Goal: Task Accomplishment & Management: Manage account settings

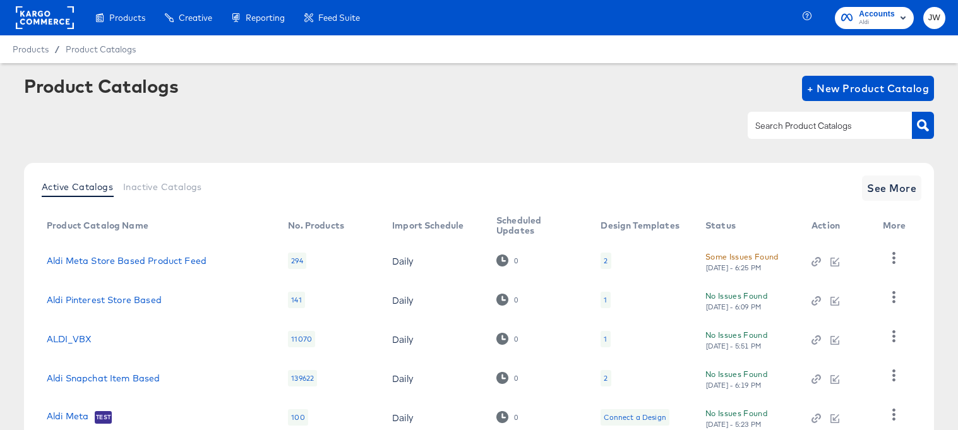
scroll to position [90, 0]
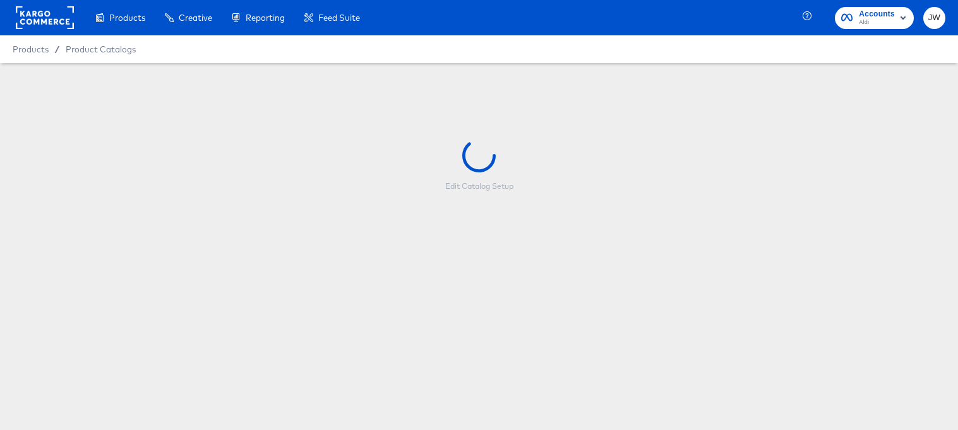
click at [28, 24] on rect at bounding box center [45, 17] width 58 height 23
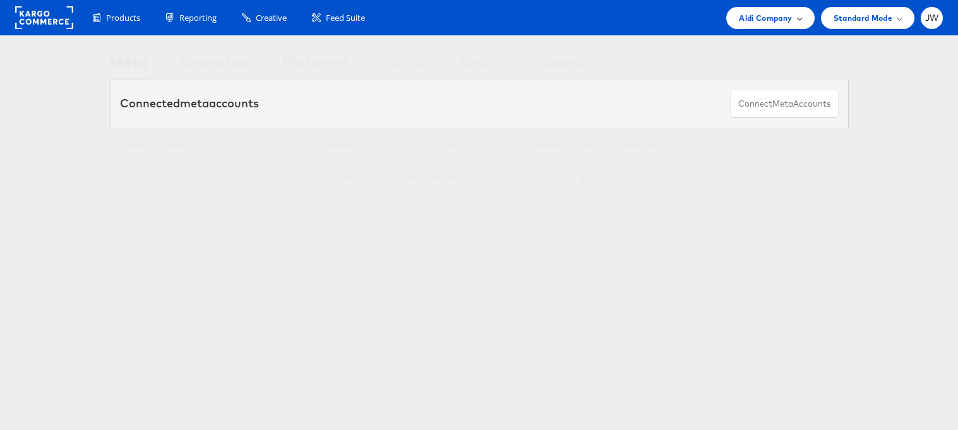
click at [748, 18] on span "Aldi Company" at bounding box center [765, 17] width 53 height 13
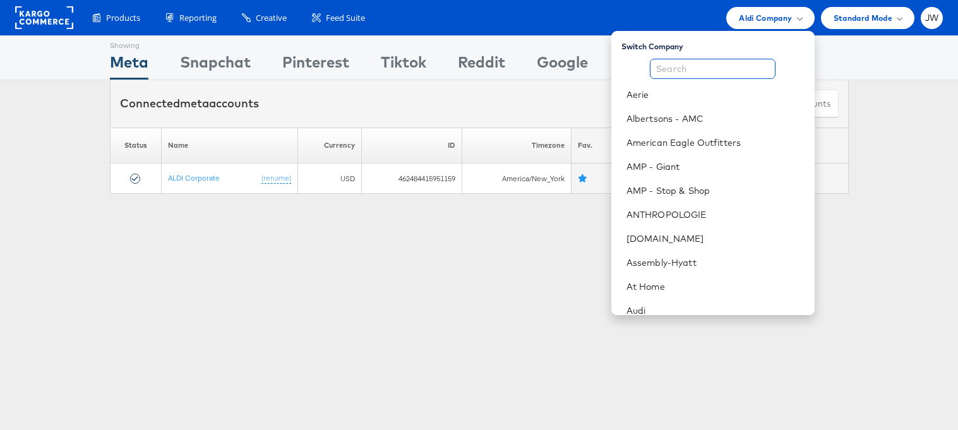
click at [734, 69] on input "text" at bounding box center [713, 69] width 126 height 20
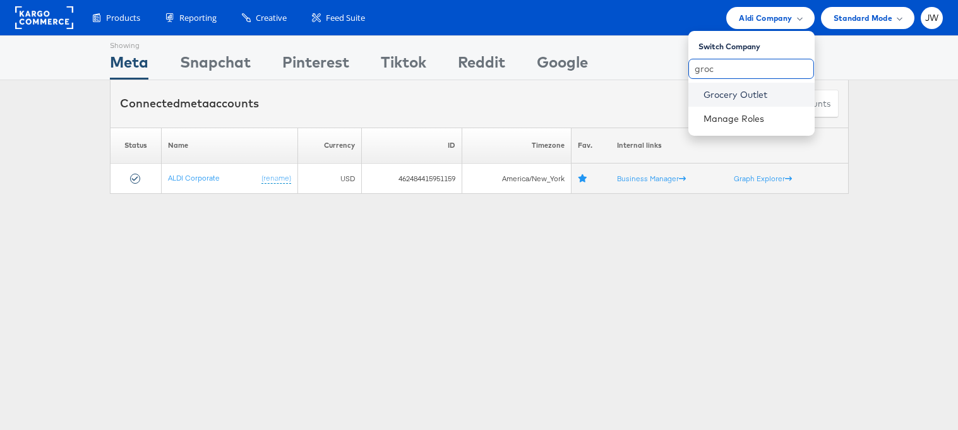
type input "groc"
click at [734, 95] on link "Grocery Outlet" at bounding box center [754, 94] width 101 height 13
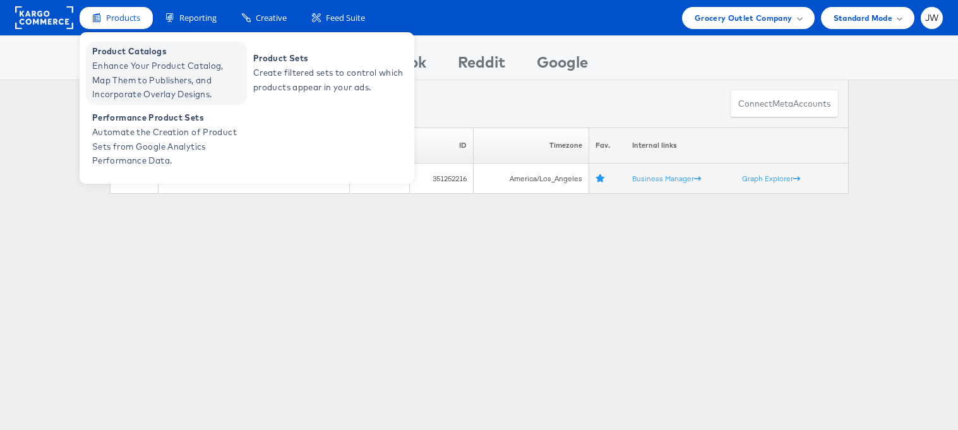
click at [117, 78] on span "Enhance Your Product Catalog, Map Them to Publishers, and Incorporate Overlay D…" at bounding box center [168, 80] width 152 height 43
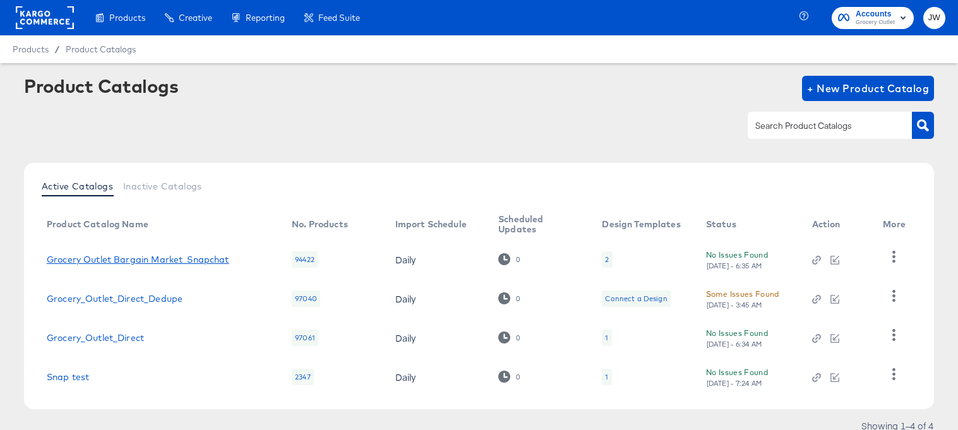
click at [178, 258] on link "Grocery Outlet Bargain Market_Snapchat" at bounding box center [138, 260] width 183 height 10
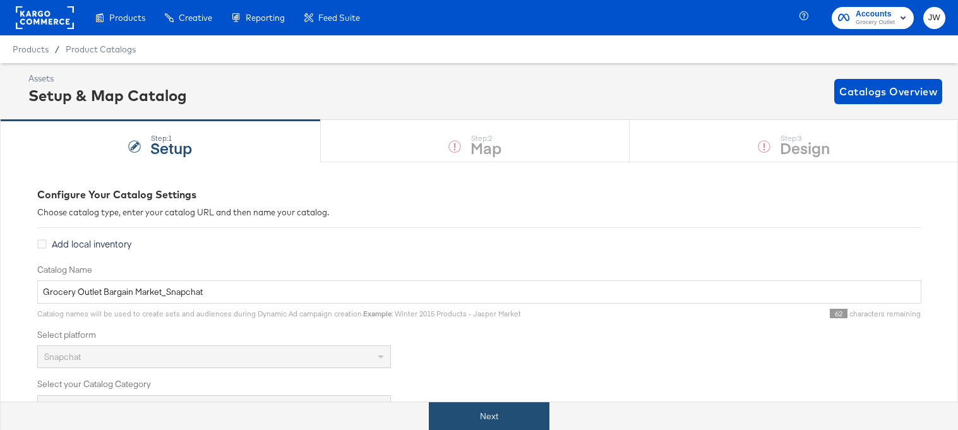
click at [496, 414] on button "Next" at bounding box center [489, 416] width 121 height 28
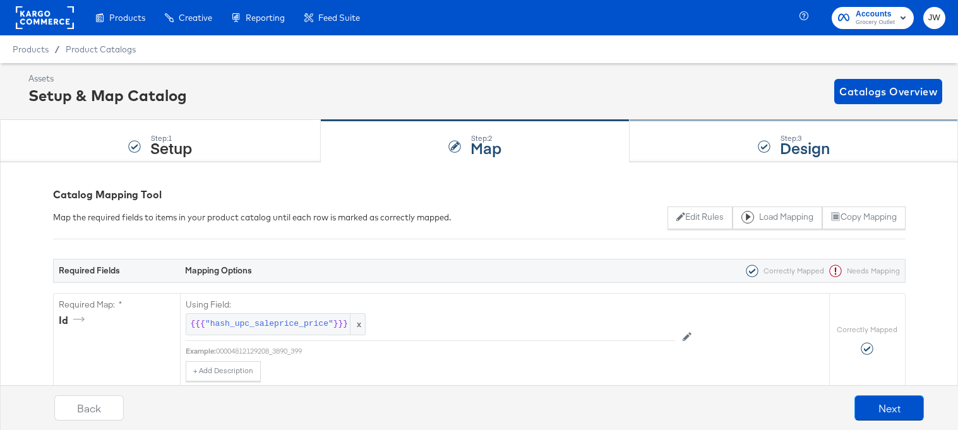
click at [679, 143] on div "Step: 3 Design" at bounding box center [794, 142] width 328 height 42
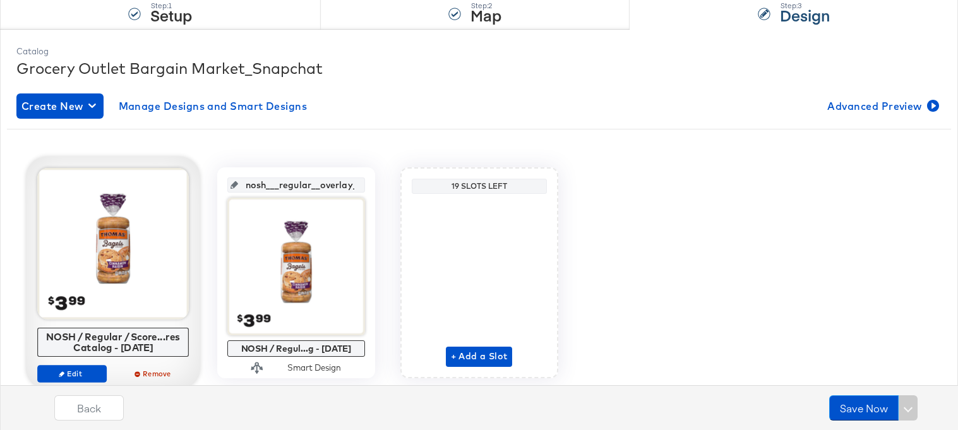
scroll to position [172, 0]
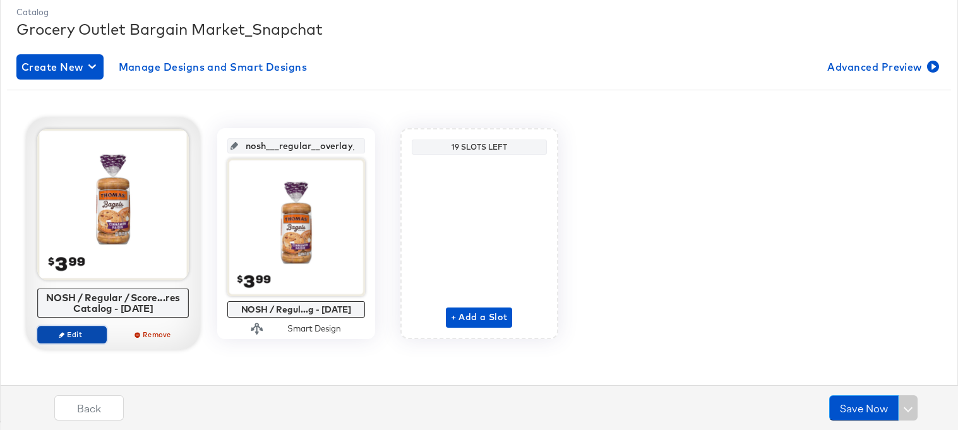
click at [87, 337] on span "Edit" at bounding box center [71, 334] width 58 height 9
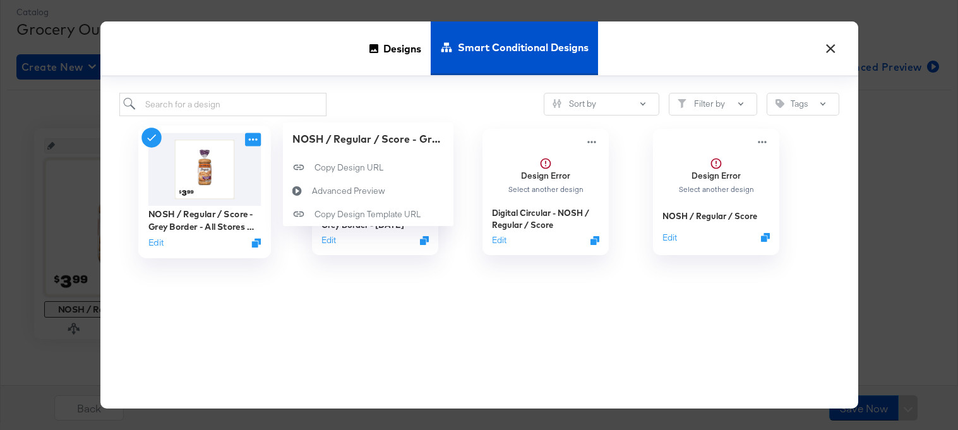
click at [246, 140] on icon at bounding box center [253, 139] width 16 height 13
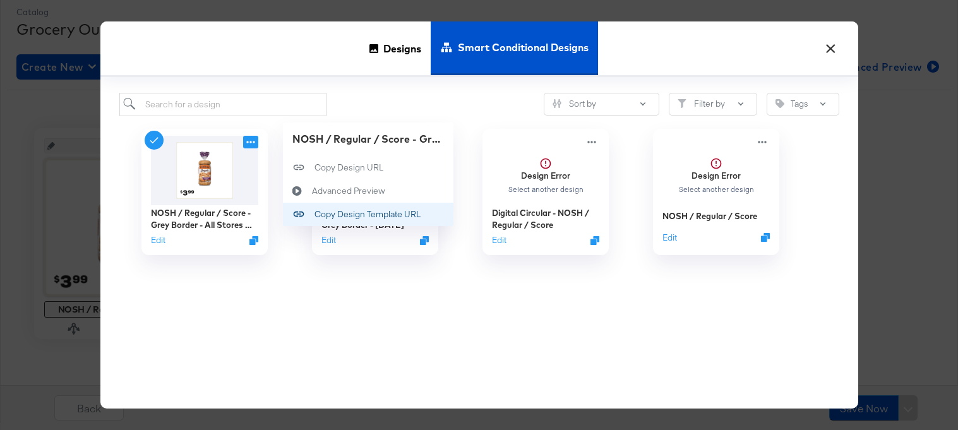
click at [315, 214] on div "Copy Design Template URL Copy Design Template URL" at bounding box center [315, 214] width 0 height 0
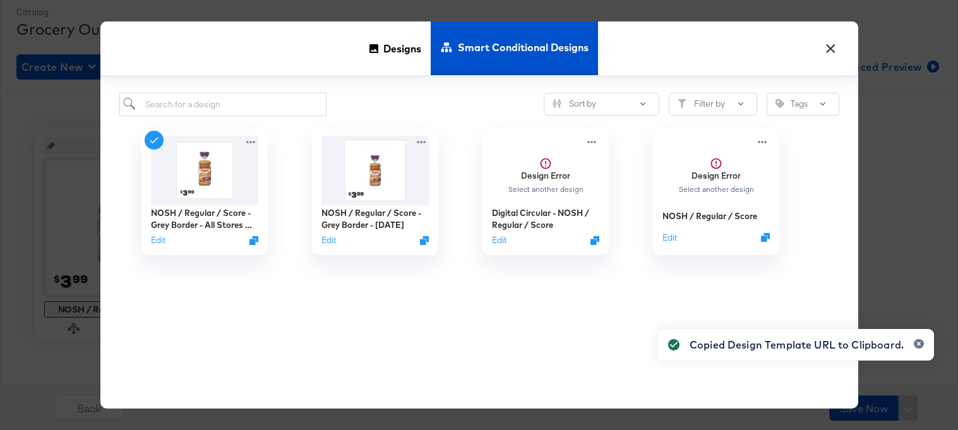
click at [836, 54] on button "×" at bounding box center [831, 45] width 23 height 23
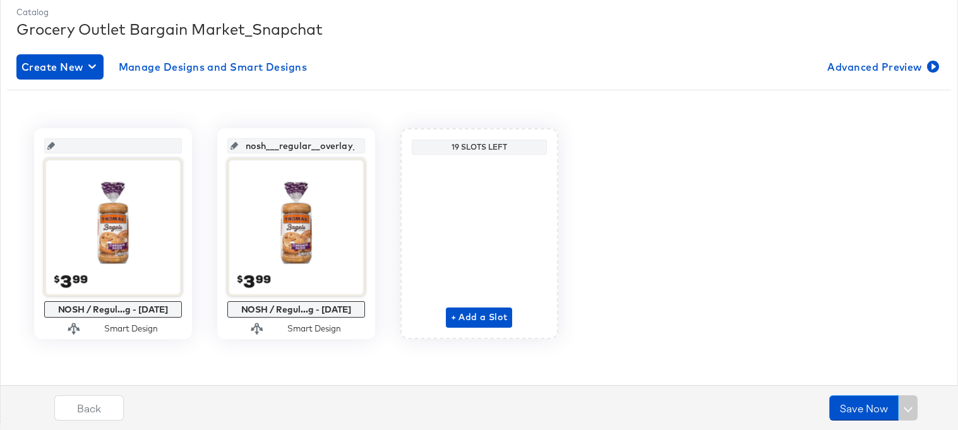
scroll to position [0, 0]
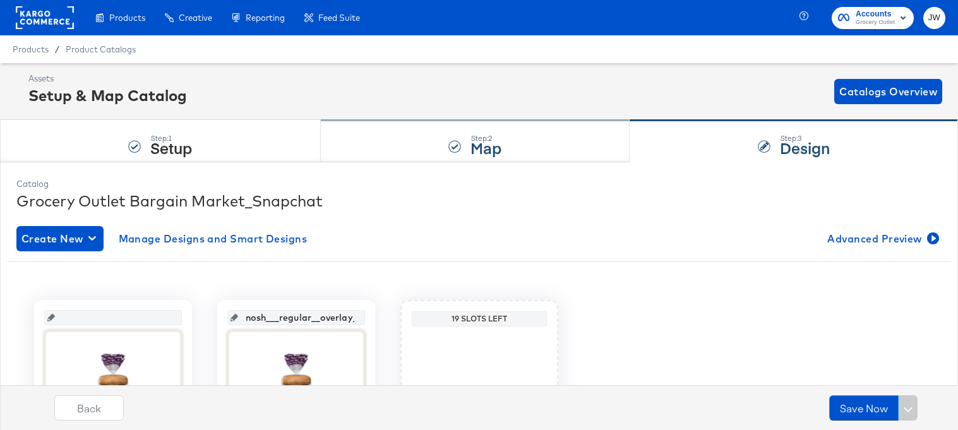
click at [351, 147] on div "Step: 2 Map" at bounding box center [475, 142] width 309 height 42
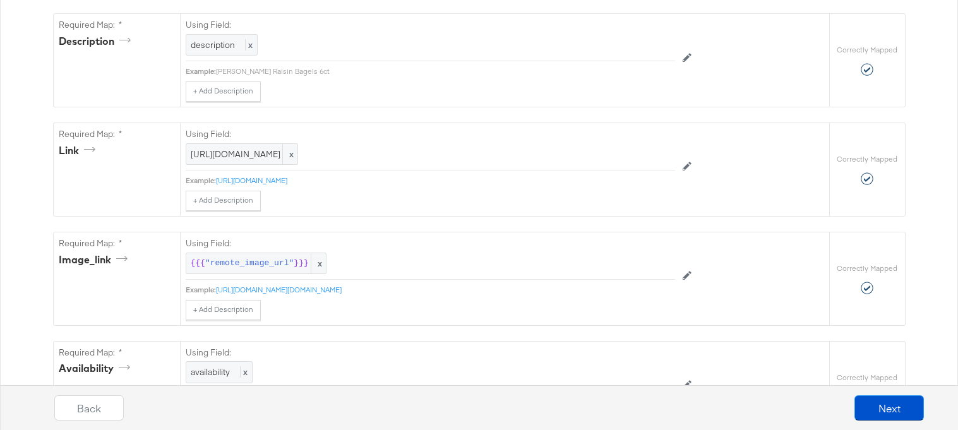
scroll to position [510, 0]
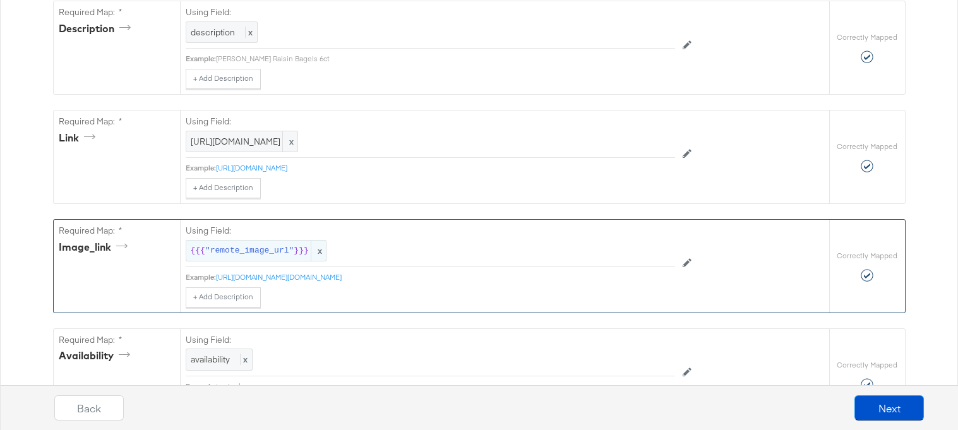
click at [270, 253] on span ""remote_image_url"" at bounding box center [249, 251] width 88 height 12
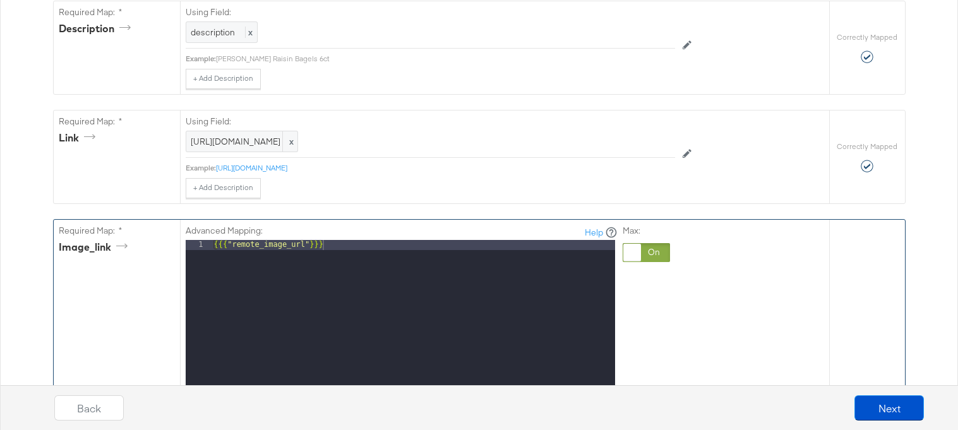
click at [651, 252] on div at bounding box center [646, 252] width 47 height 19
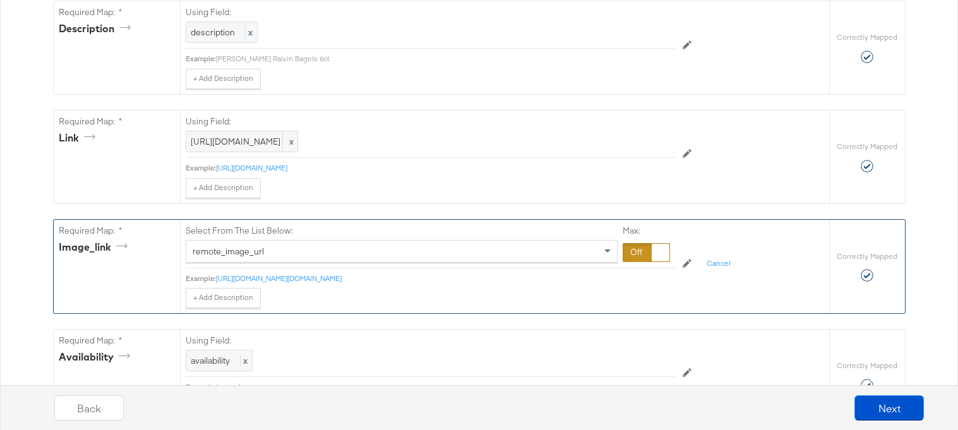
click at [640, 251] on div at bounding box center [646, 252] width 47 height 19
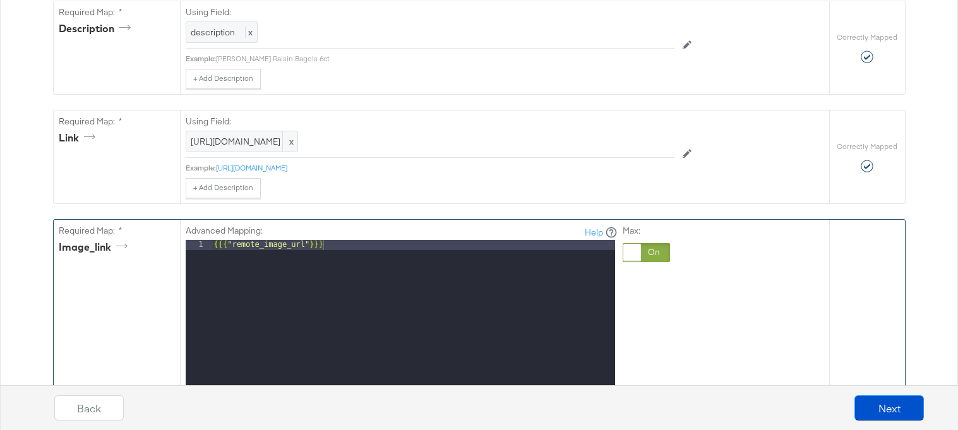
click at [507, 256] on div "{{{ "remote_image_url" }}}" at bounding box center [414, 408] width 404 height 336
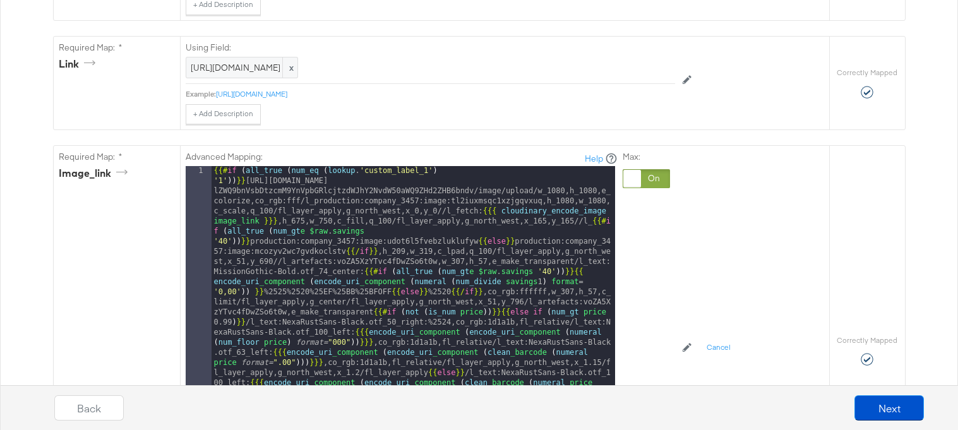
scroll to position [644, 0]
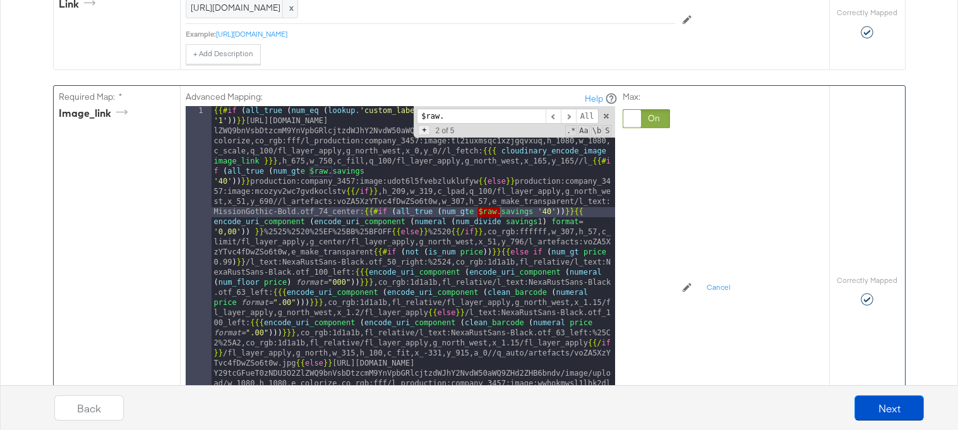
type input "$raw."
click at [423, 132] on span "+" at bounding box center [424, 130] width 12 height 10
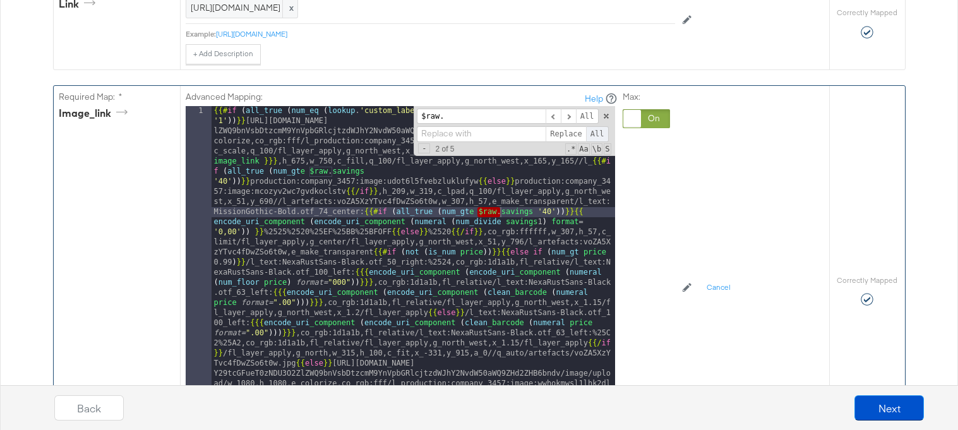
click at [601, 134] on span "All" at bounding box center [597, 134] width 23 height 16
click at [685, 165] on div "Advanced Mapping: Help 1 {{# if ( all_true ( num_eq ( lookup . 'custom_label_1'…" at bounding box center [462, 288] width 553 height 404
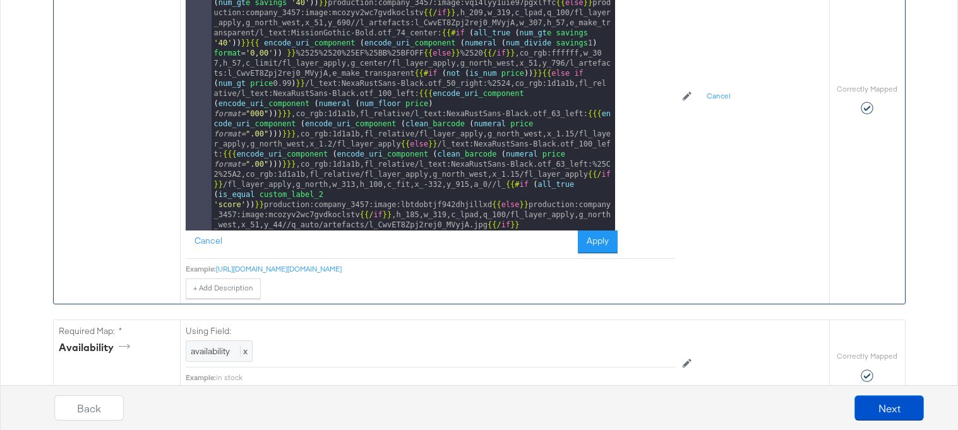
scroll to position [845, 0]
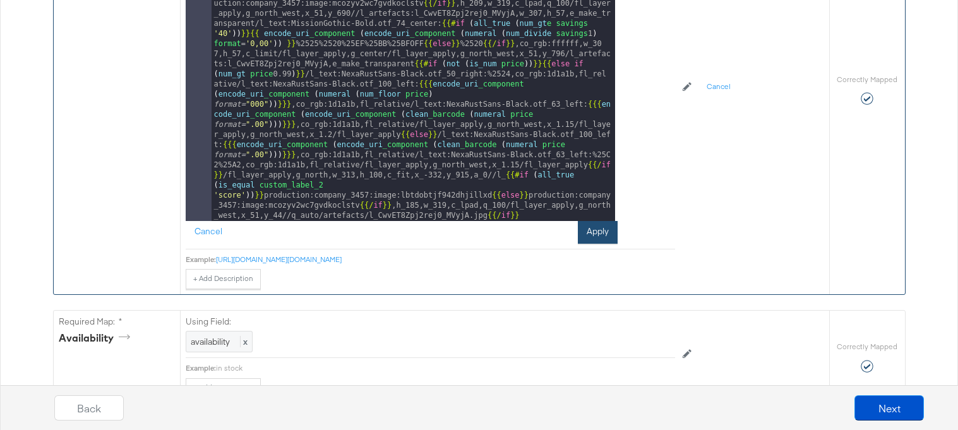
click at [593, 240] on button "Apply" at bounding box center [598, 232] width 40 height 23
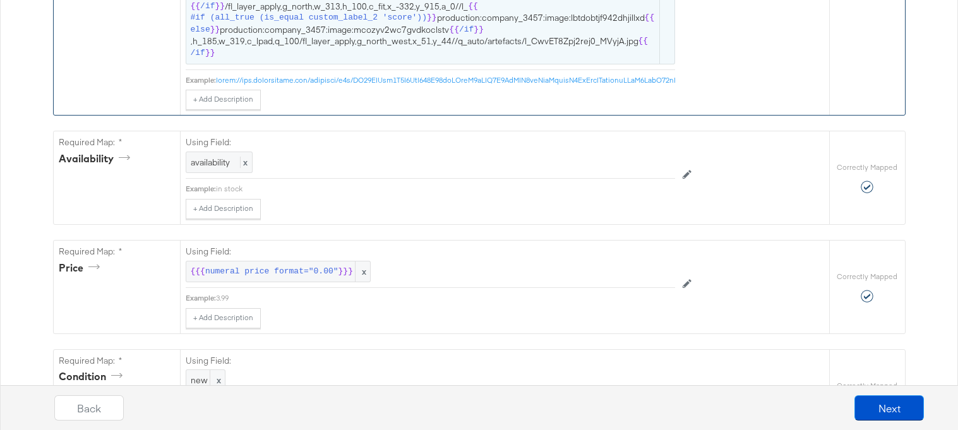
scroll to position [1195, 0]
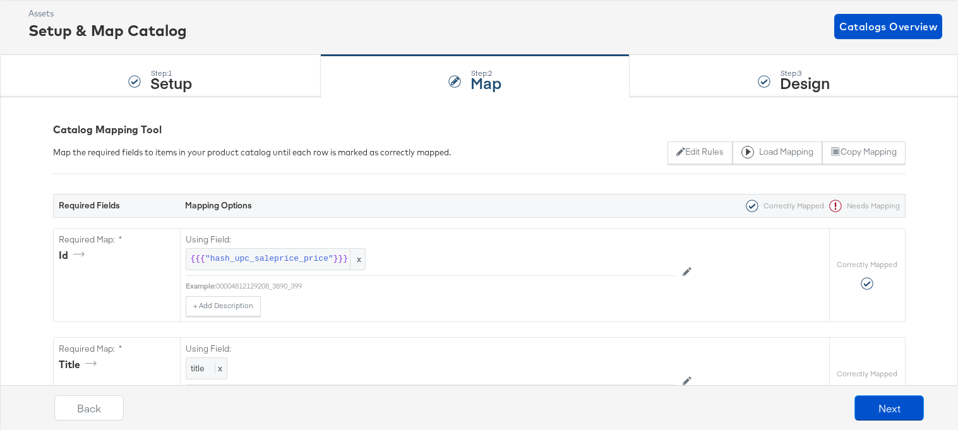
scroll to position [0, 0]
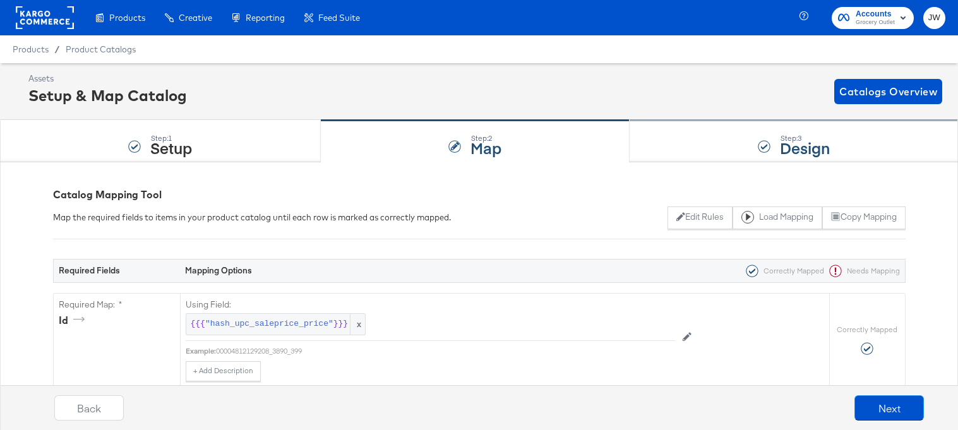
click at [655, 143] on div "Step: 3 Design" at bounding box center [794, 142] width 328 height 42
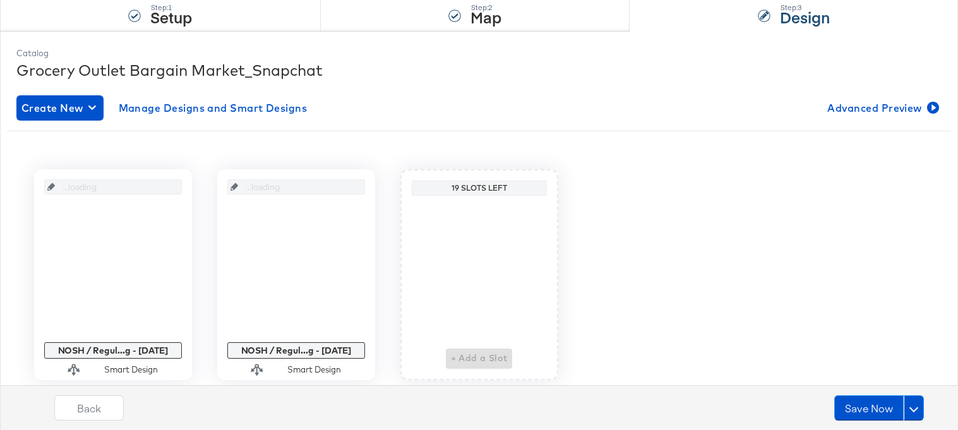
scroll to position [172, 0]
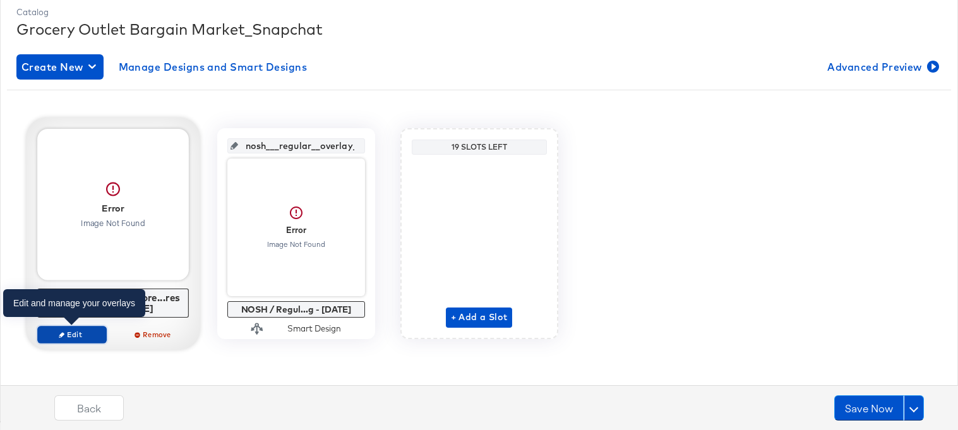
click at [69, 336] on span "Edit" at bounding box center [71, 334] width 58 height 9
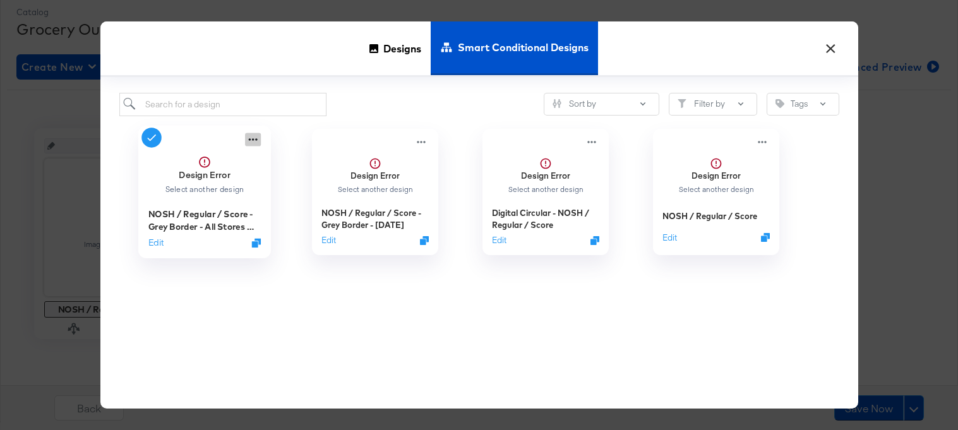
click at [258, 142] on icon at bounding box center [253, 139] width 16 height 13
click at [837, 49] on button "×" at bounding box center [831, 45] width 23 height 23
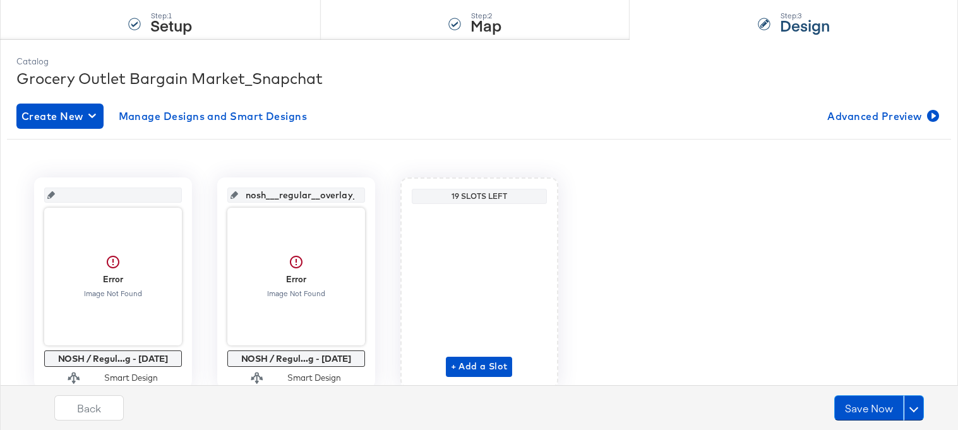
scroll to position [115, 0]
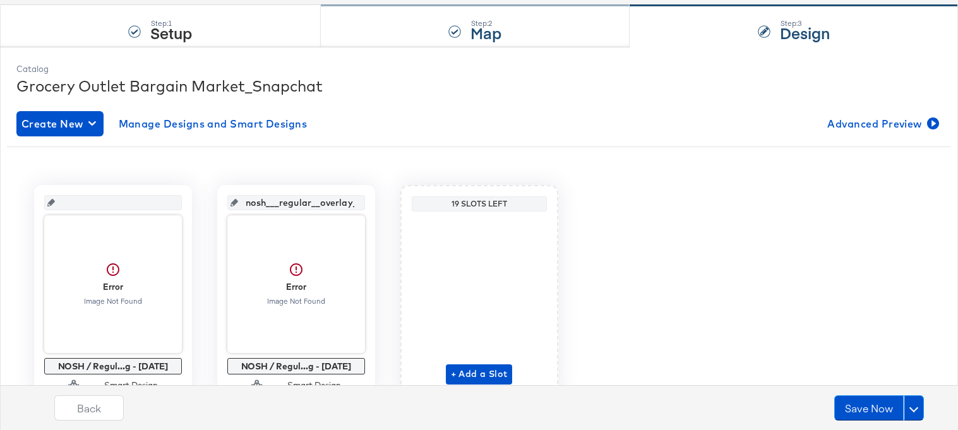
click at [404, 28] on div "Step: 2 Map" at bounding box center [475, 27] width 309 height 42
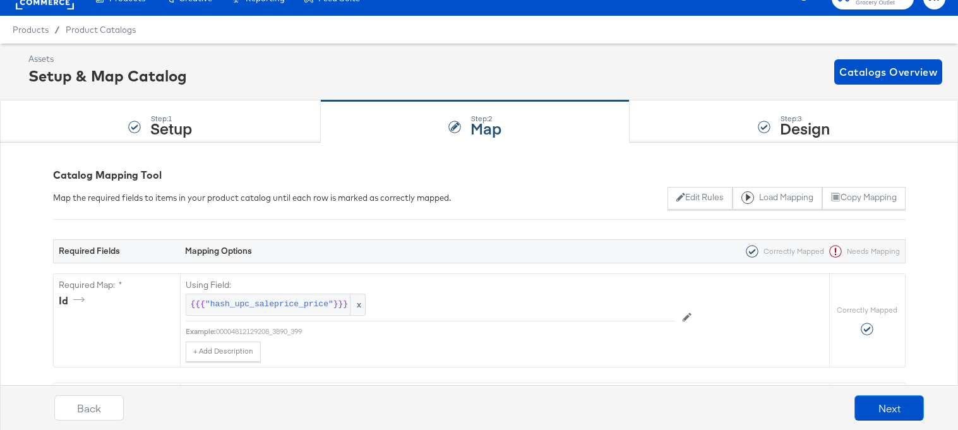
scroll to position [0, 0]
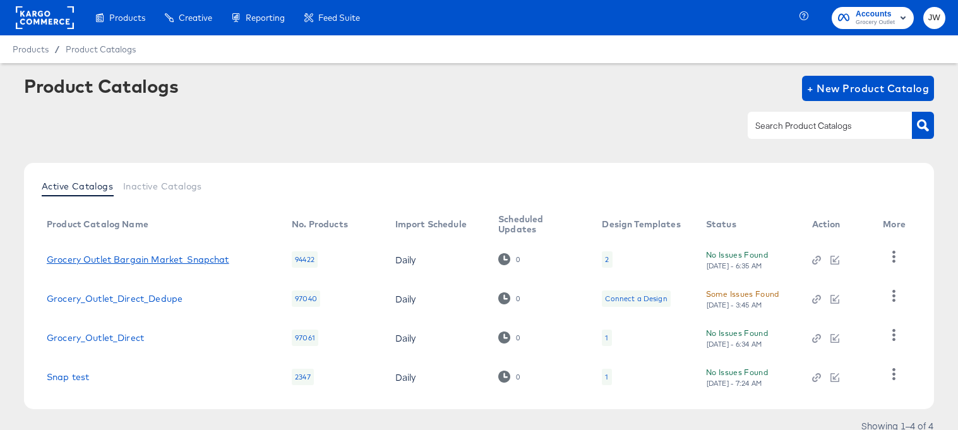
click at [163, 256] on link "Grocery Outlet Bargain Market_Snapchat" at bounding box center [138, 260] width 183 height 10
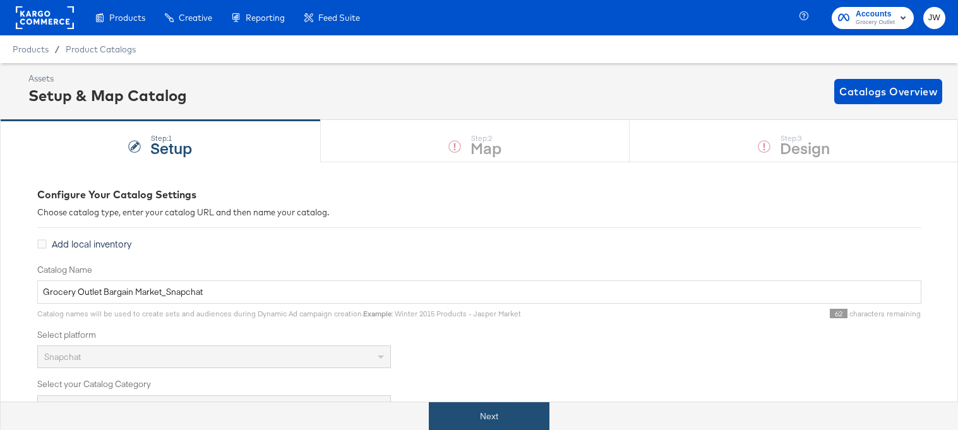
click at [460, 413] on button "Next" at bounding box center [489, 416] width 121 height 28
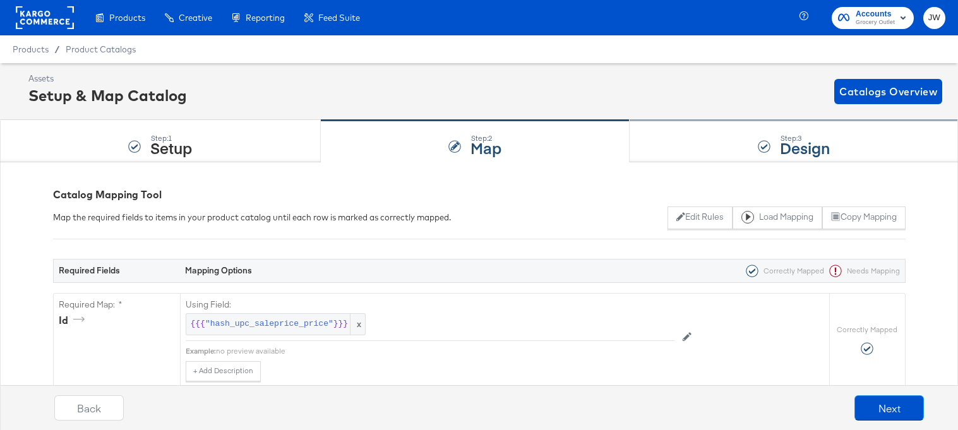
click at [671, 125] on div "Step: 3 Design" at bounding box center [794, 142] width 328 height 42
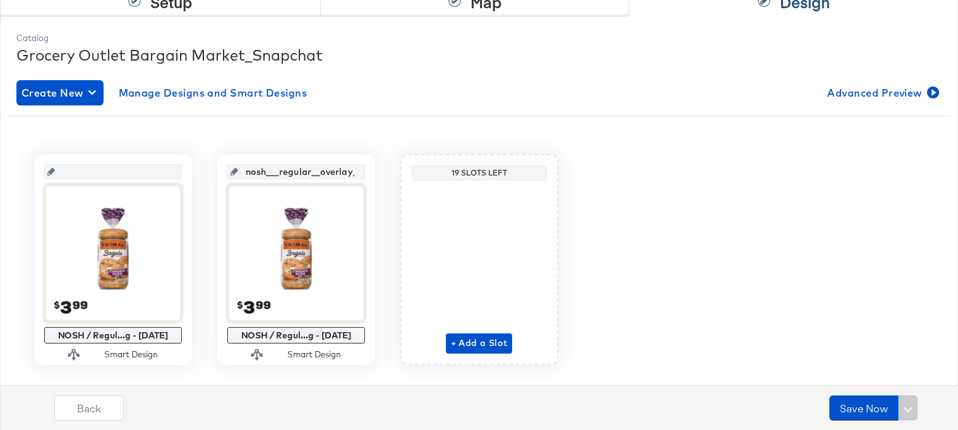
scroll to position [172, 0]
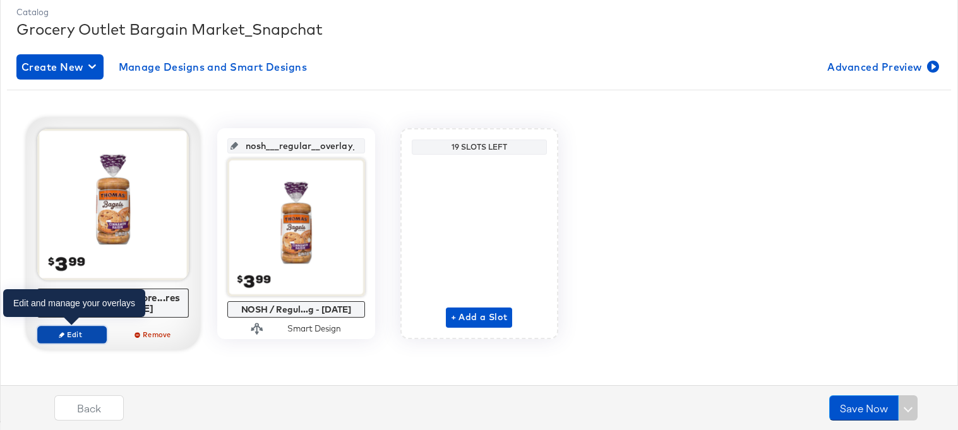
click at [80, 335] on span "Edit" at bounding box center [71, 334] width 58 height 9
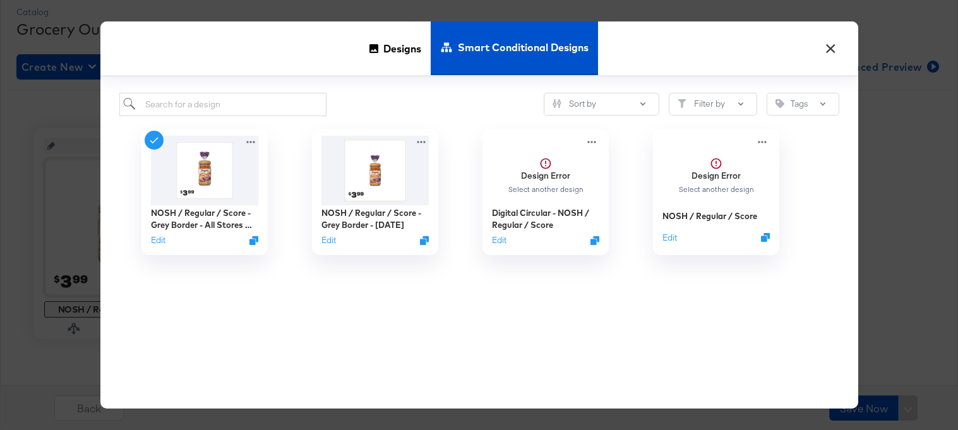
click at [835, 42] on button "×" at bounding box center [831, 45] width 23 height 23
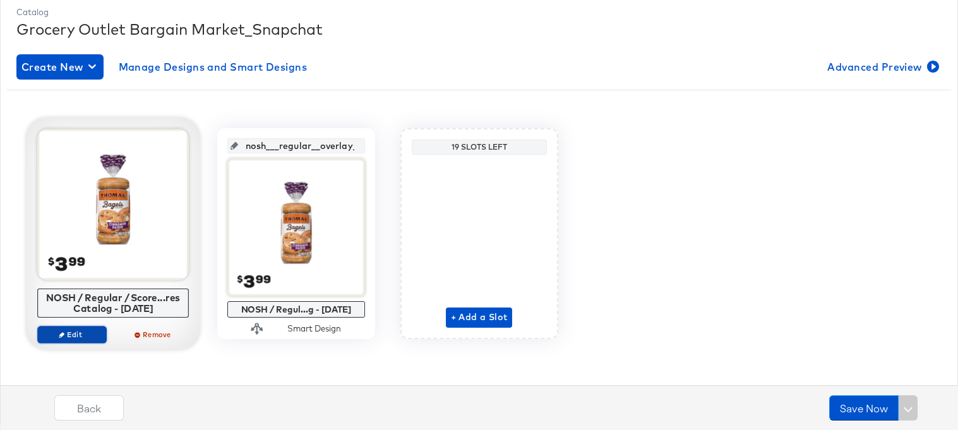
click at [69, 330] on span "Edit" at bounding box center [71, 334] width 58 height 9
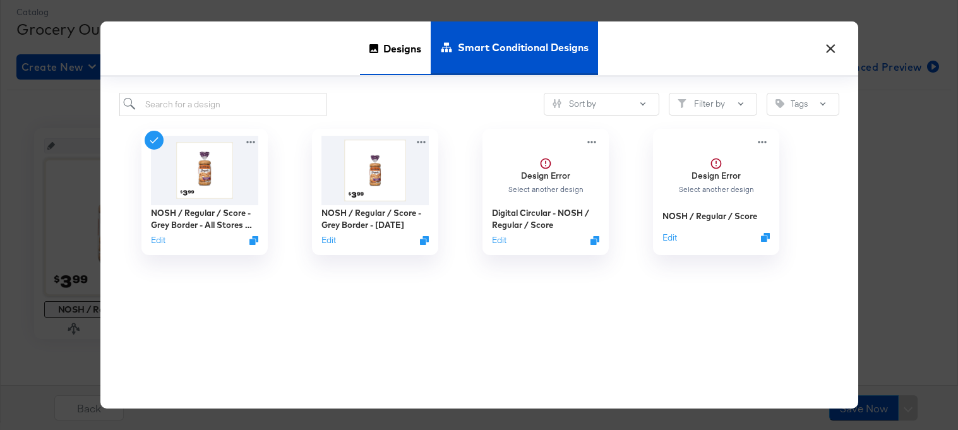
click at [396, 42] on span "Designs" at bounding box center [402, 49] width 38 height 56
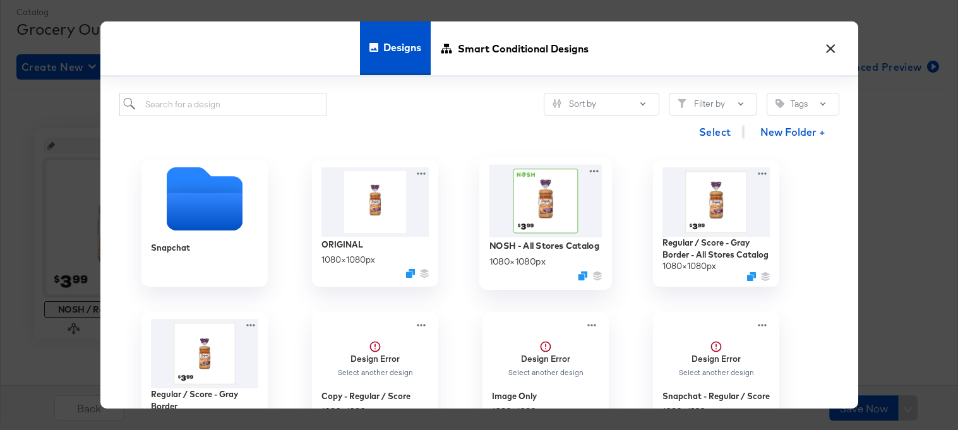
scroll to position [6, 0]
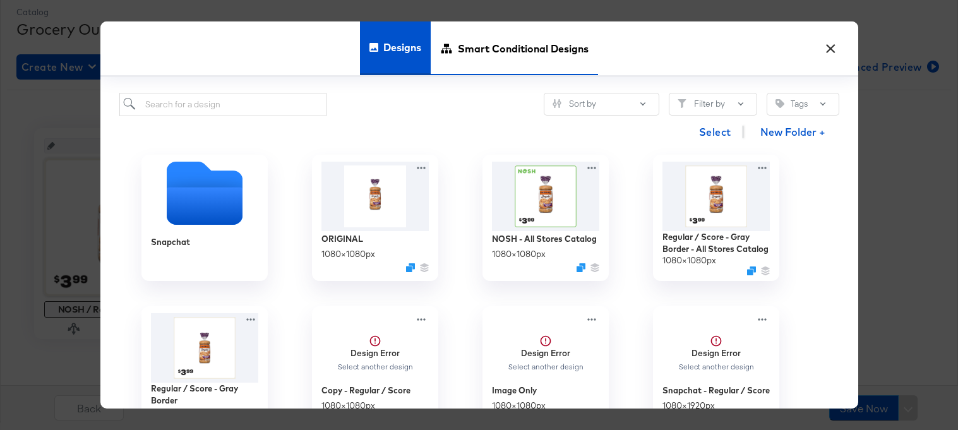
click at [525, 56] on span "Smart Conditional Designs" at bounding box center [523, 49] width 131 height 56
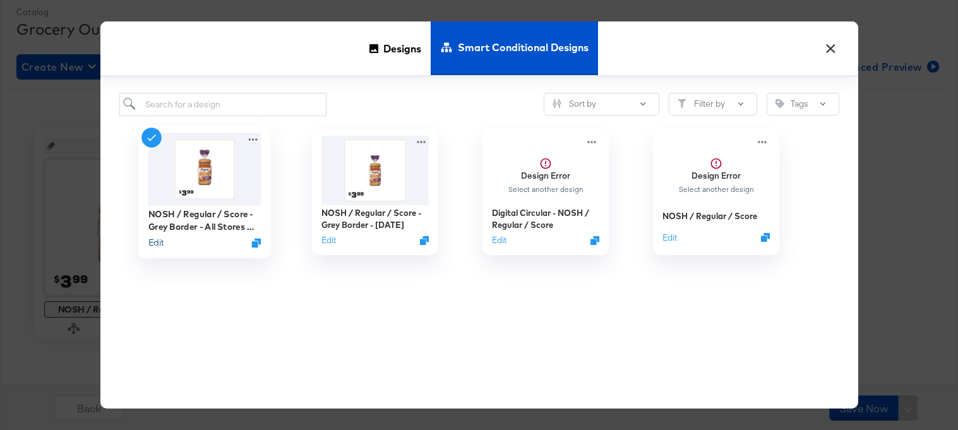
click at [159, 244] on button "Edit" at bounding box center [155, 242] width 15 height 12
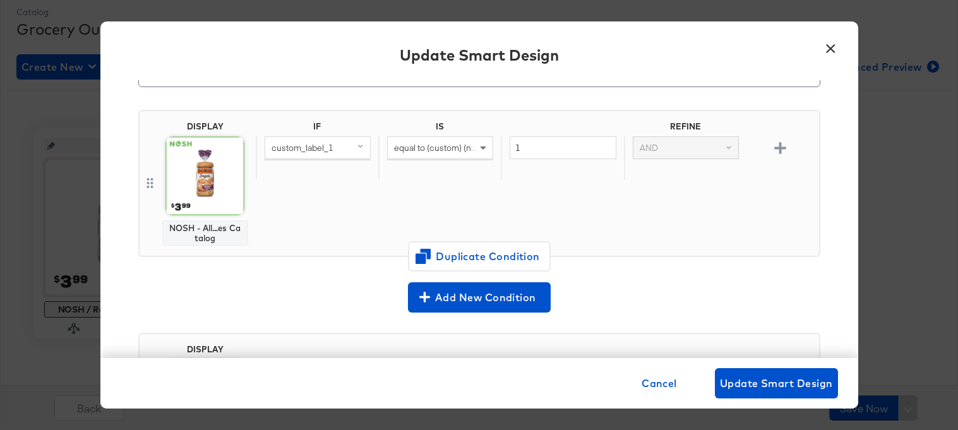
scroll to position [59, 0]
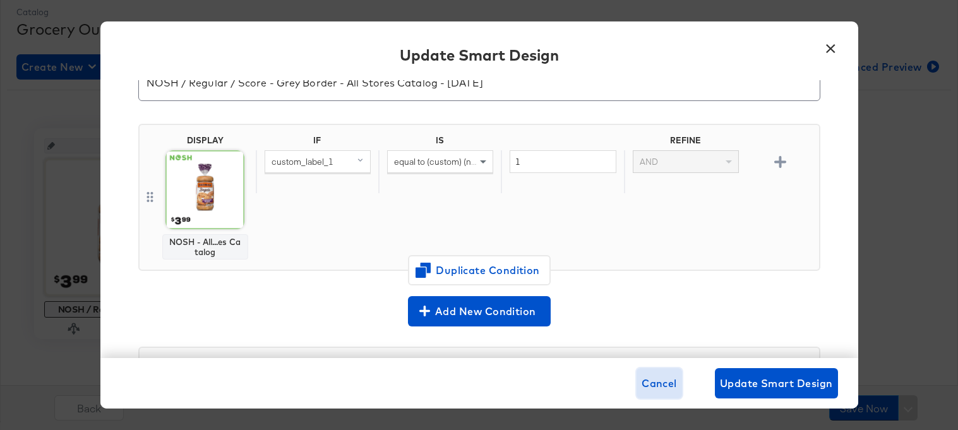
click at [657, 373] on button "Cancel" at bounding box center [659, 383] width 45 height 30
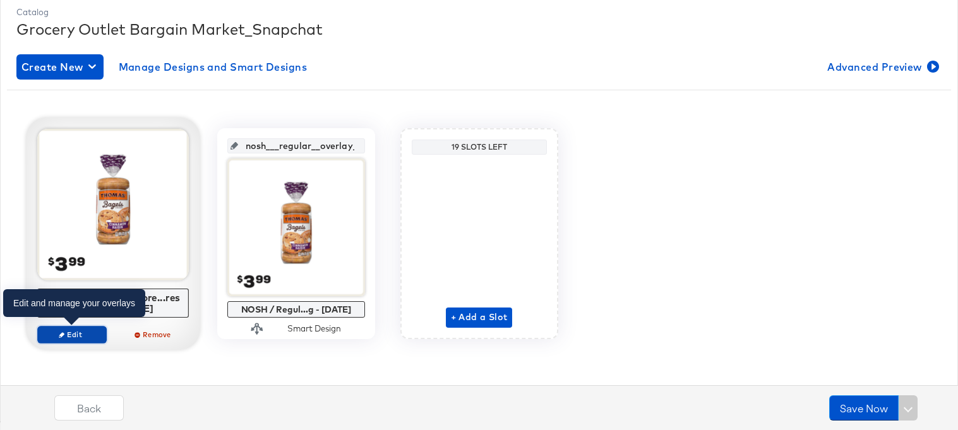
click at [74, 332] on span "Edit" at bounding box center [71, 334] width 58 height 9
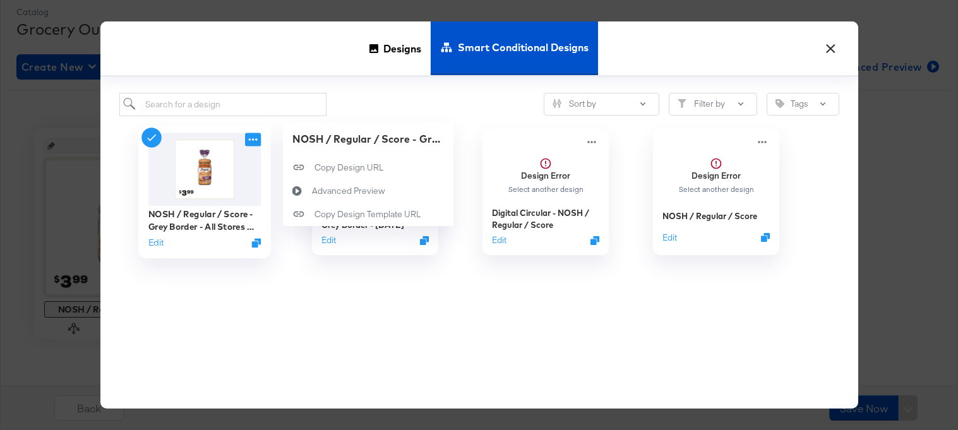
click at [246, 143] on icon at bounding box center [253, 139] width 16 height 13
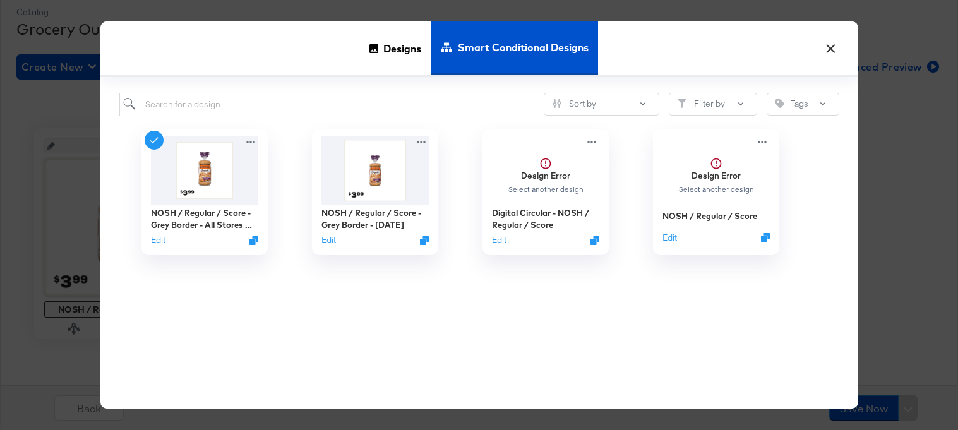
click at [829, 41] on button "×" at bounding box center [831, 45] width 23 height 23
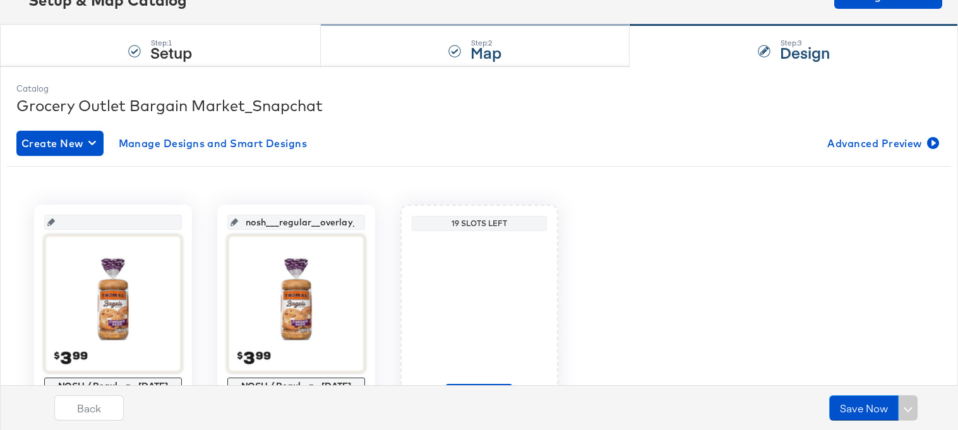
scroll to position [77, 0]
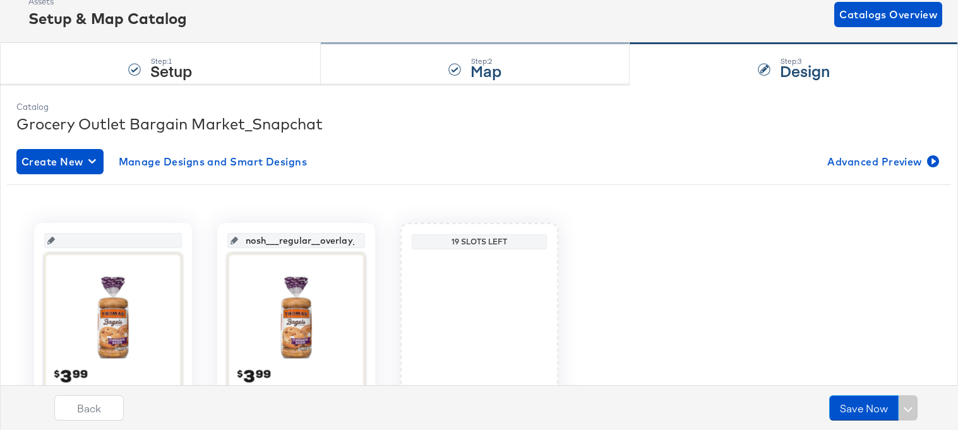
click at [390, 65] on div "Step: 2 Map" at bounding box center [475, 65] width 309 height 42
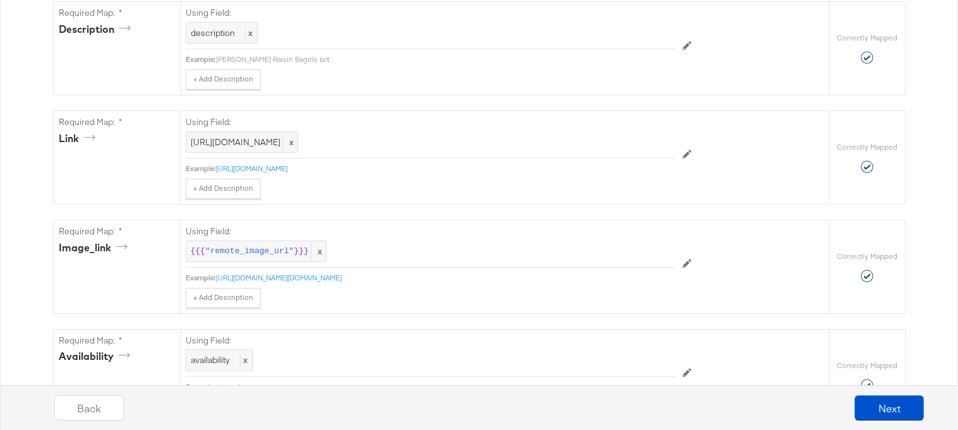
scroll to position [0, 0]
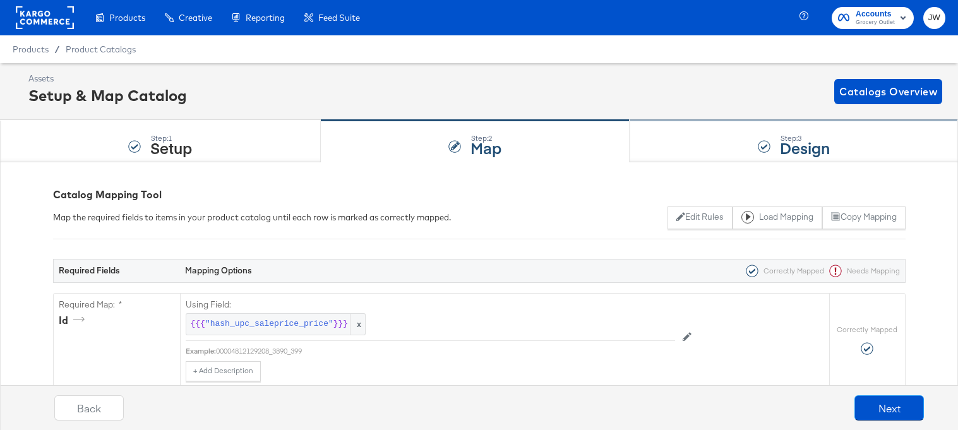
click at [707, 152] on div "Step: 3 Design" at bounding box center [794, 142] width 328 height 42
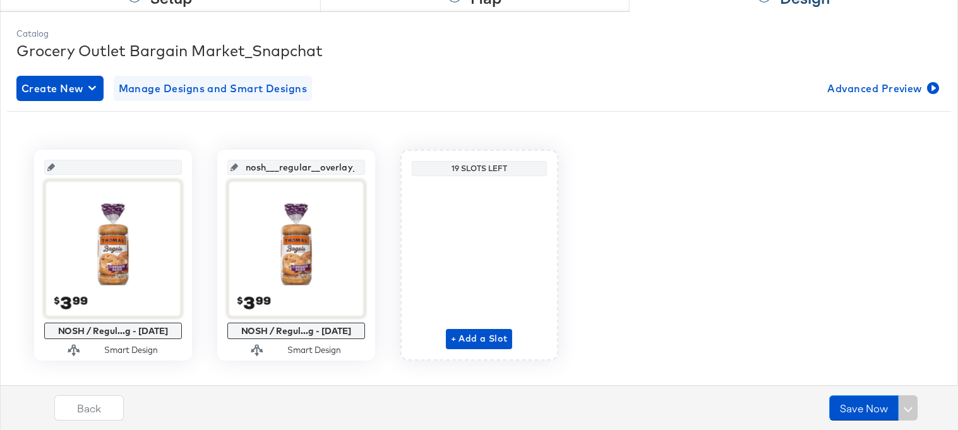
scroll to position [172, 0]
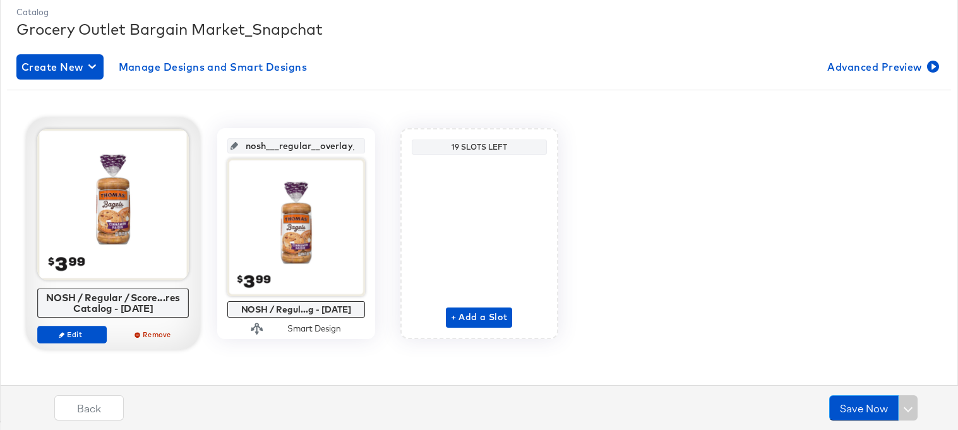
click at [69, 347] on div "Edit Remove" at bounding box center [113, 340] width 152 height 28
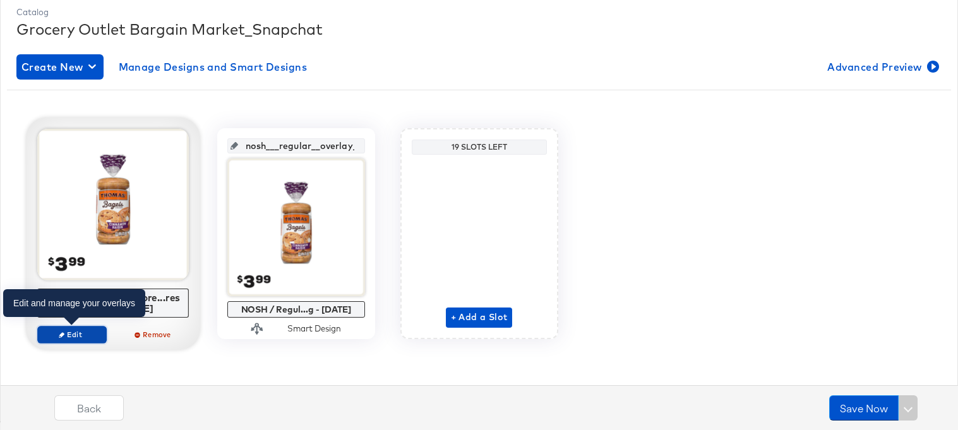
click at [70, 339] on button "Edit" at bounding box center [71, 335] width 69 height 18
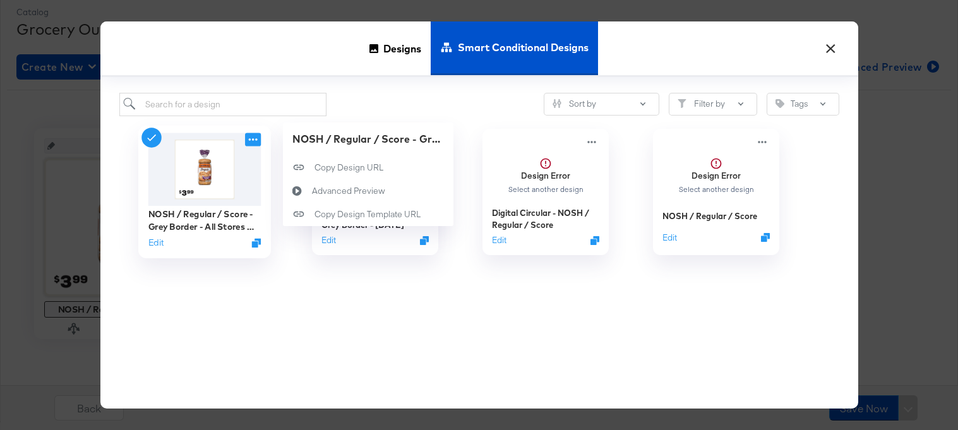
click at [255, 136] on icon at bounding box center [253, 139] width 16 height 13
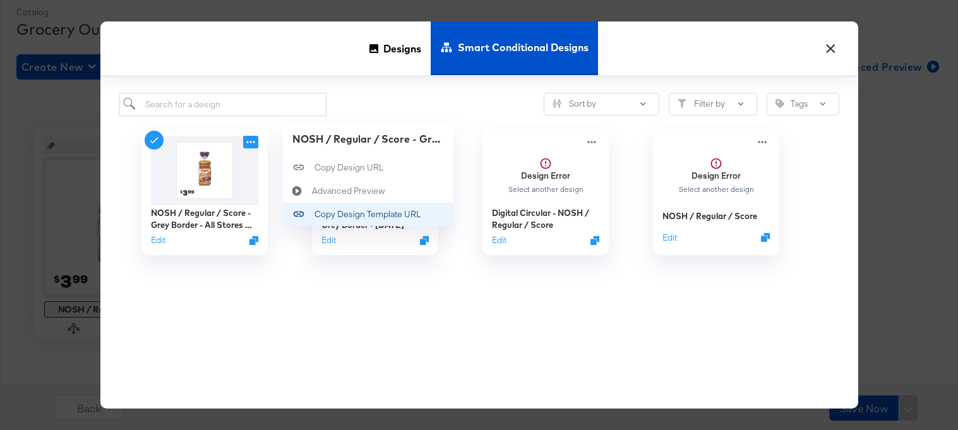
click at [315, 214] on div "Copy Design Template URL Copy Design Template URL" at bounding box center [315, 214] width 0 height 0
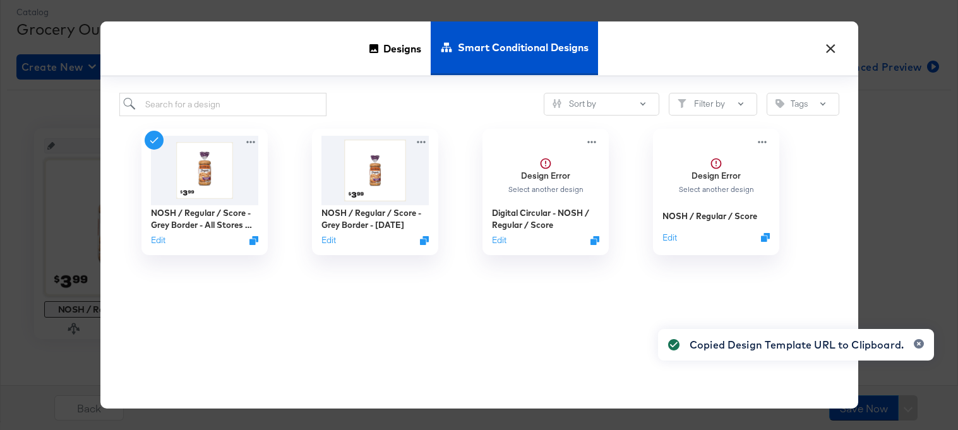
click at [834, 45] on button "×" at bounding box center [831, 45] width 23 height 23
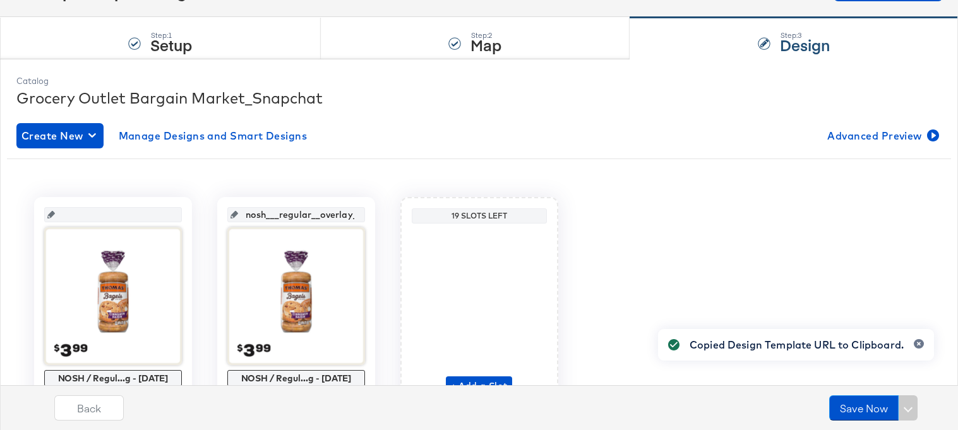
scroll to position [109, 0]
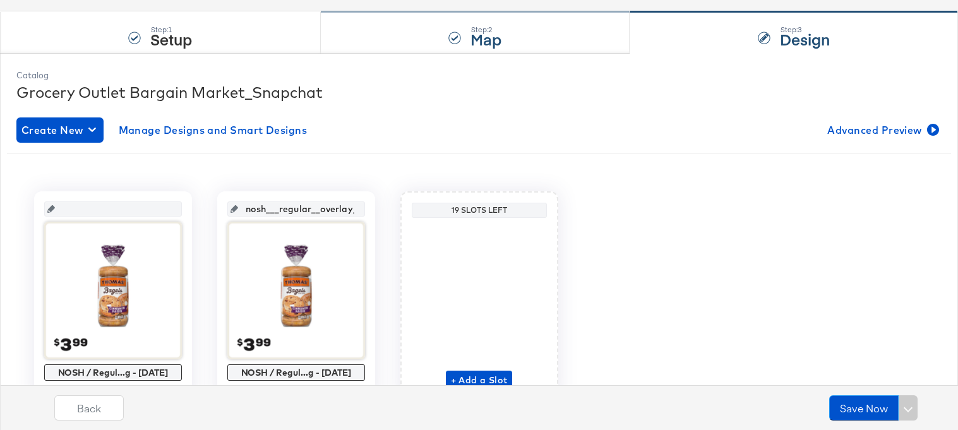
click at [478, 25] on div "Step: 2" at bounding box center [485, 29] width 31 height 9
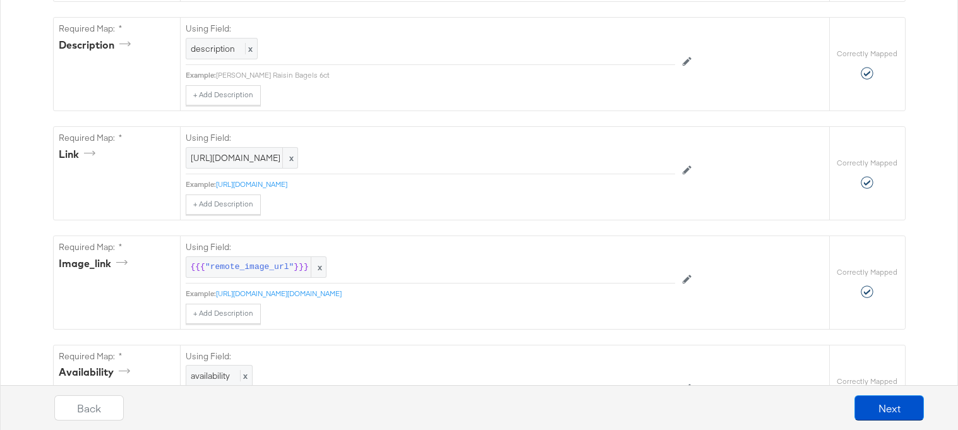
scroll to position [598, 0]
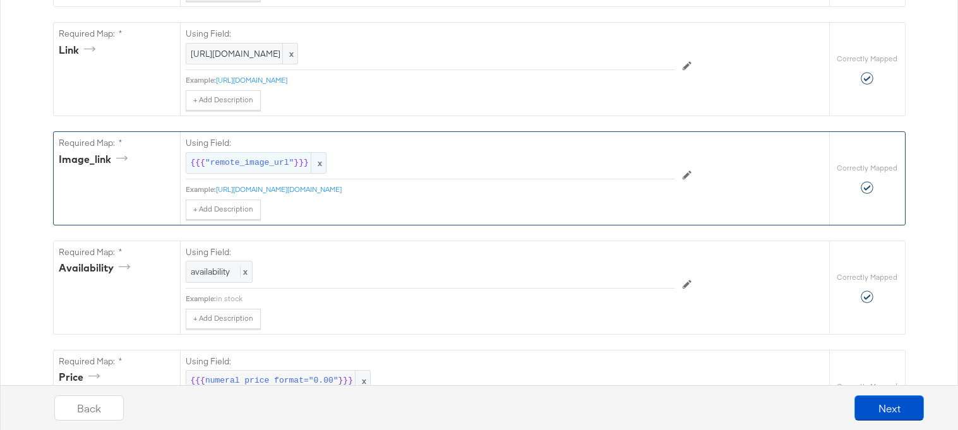
click at [255, 162] on span ""remote_image_url"" at bounding box center [249, 163] width 88 height 12
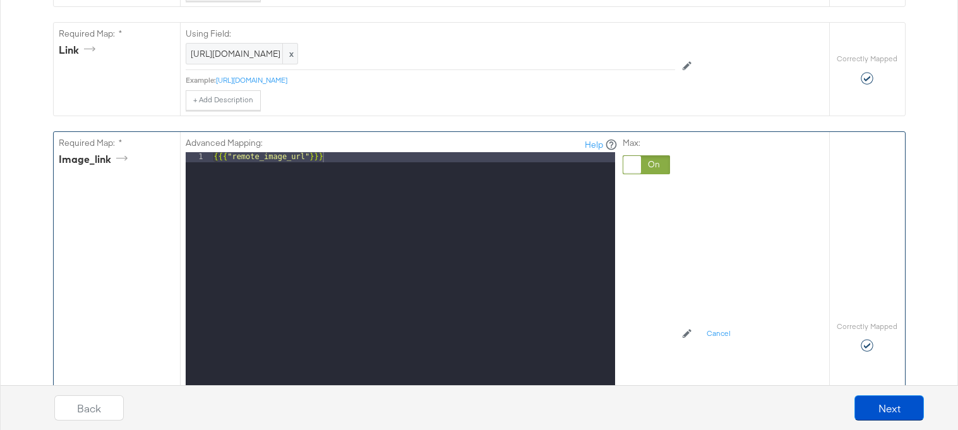
click at [640, 164] on div at bounding box center [646, 164] width 47 height 19
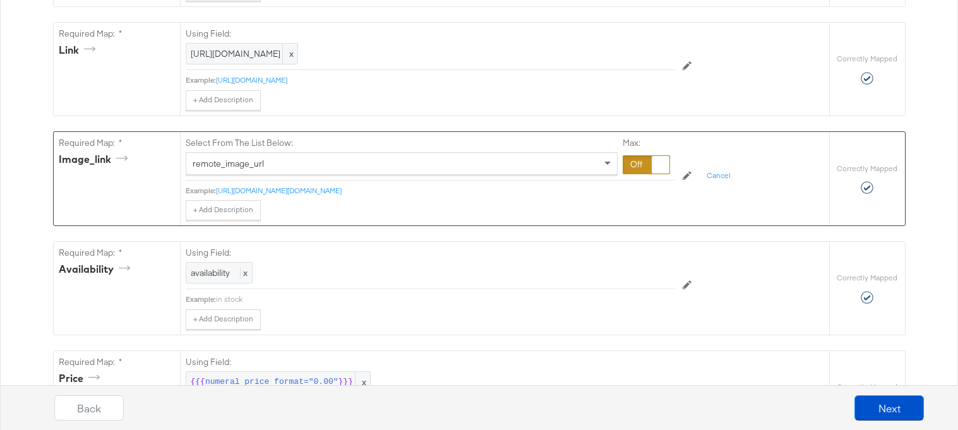
click at [642, 167] on div at bounding box center [646, 164] width 47 height 19
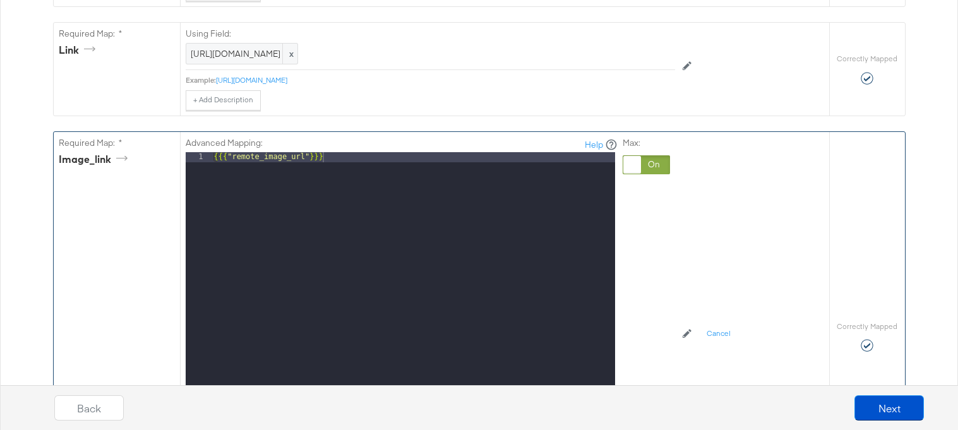
click at [469, 173] on div "{{{ "remote_image_url" }}}" at bounding box center [414, 320] width 404 height 336
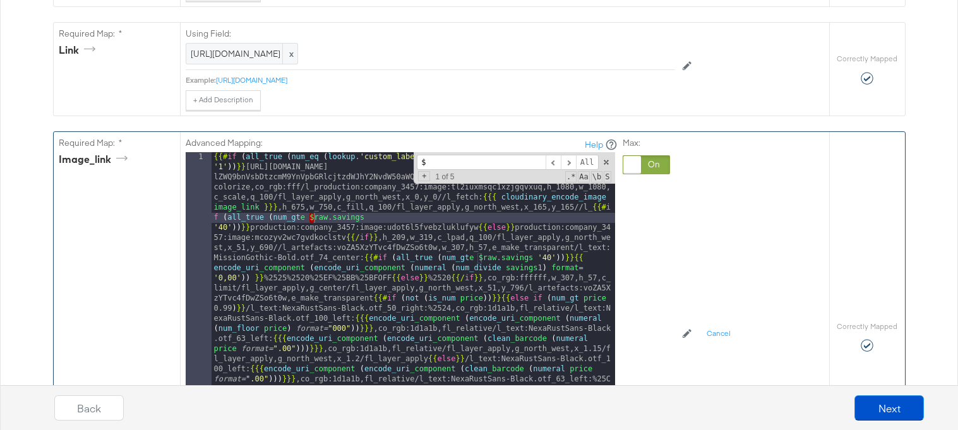
scroll to position [0, 0]
type input "$raw."
click at [423, 180] on span "+" at bounding box center [424, 176] width 12 height 10
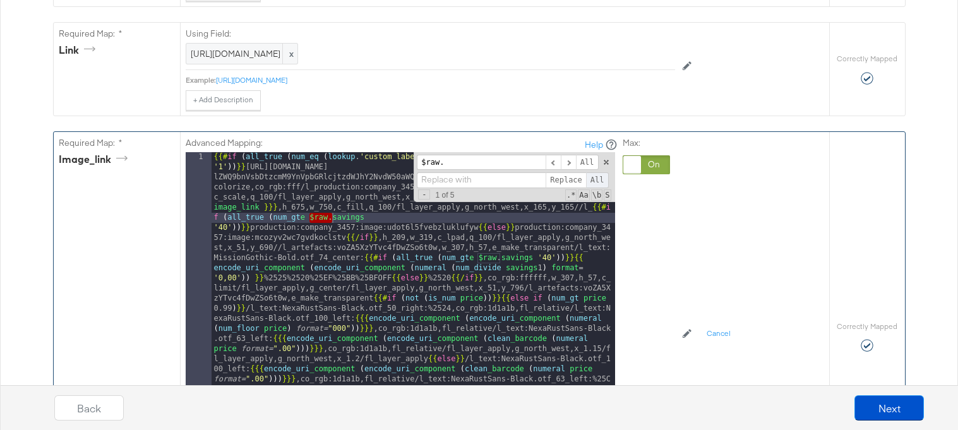
click at [593, 182] on span "All" at bounding box center [597, 180] width 23 height 16
click at [606, 159] on span at bounding box center [606, 162] width 9 height 9
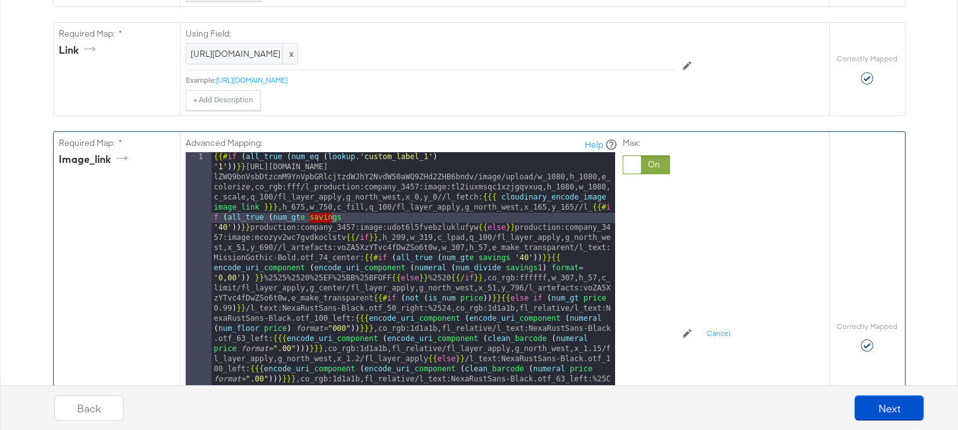
click at [645, 203] on div "Max:" at bounding box center [646, 314] width 47 height 354
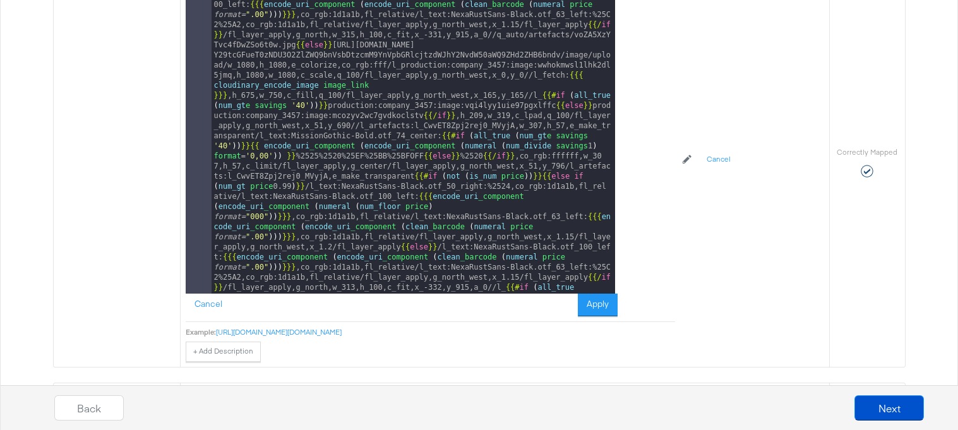
scroll to position [139, 0]
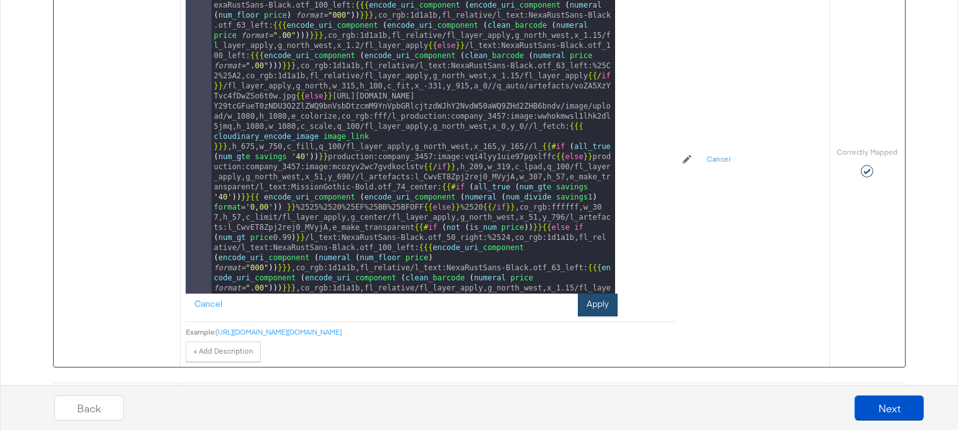
click at [583, 298] on button "Apply" at bounding box center [598, 305] width 40 height 23
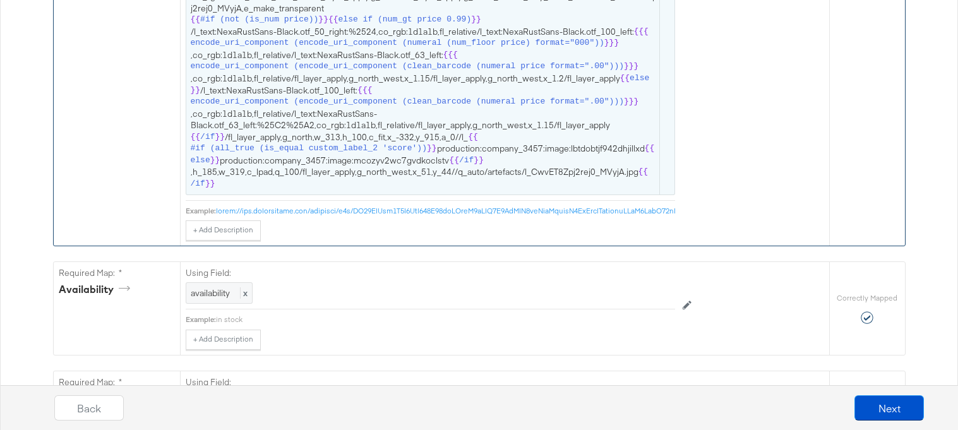
scroll to position [1165, 0]
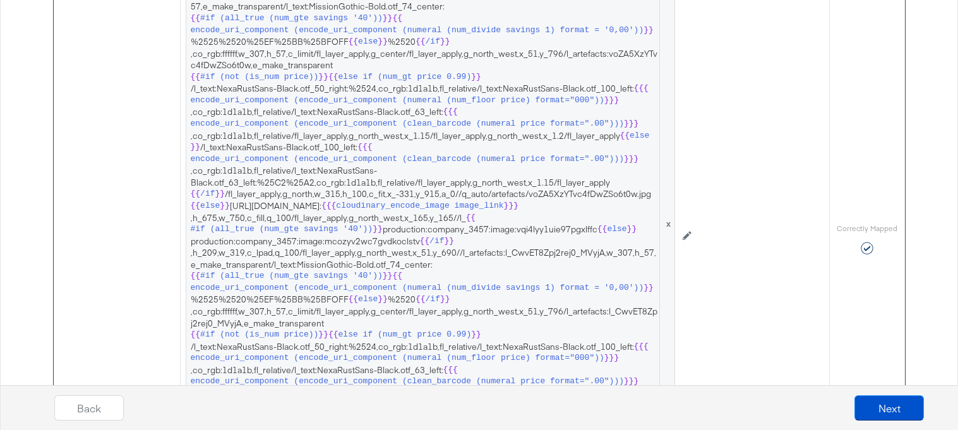
scroll to position [808, 0]
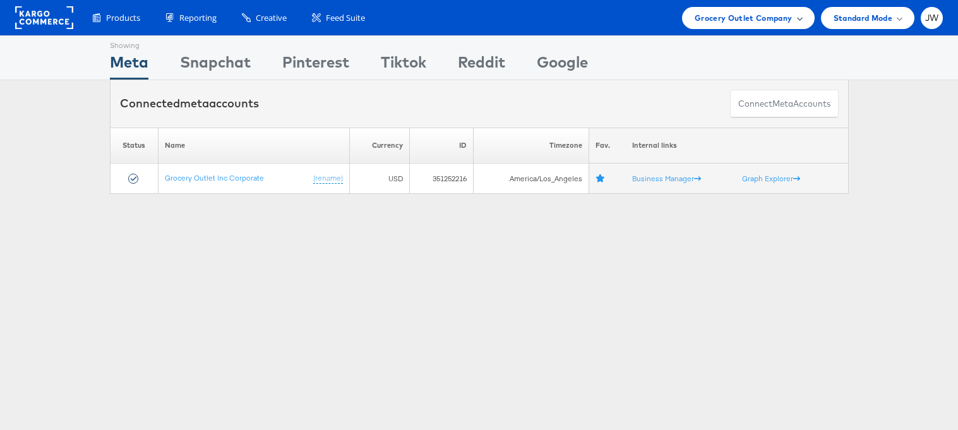
click at [717, 17] on span "Grocery Outlet Company" at bounding box center [744, 17] width 98 height 13
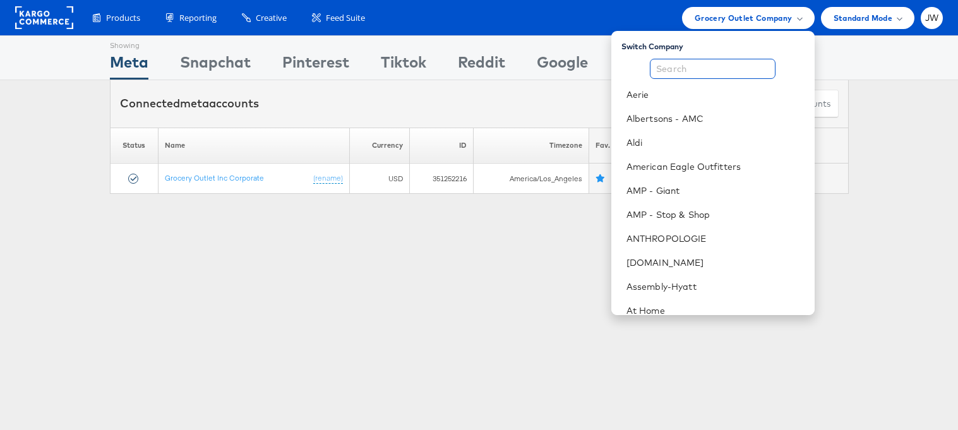
click at [705, 66] on input "text" at bounding box center [713, 69] width 126 height 20
type input "h"
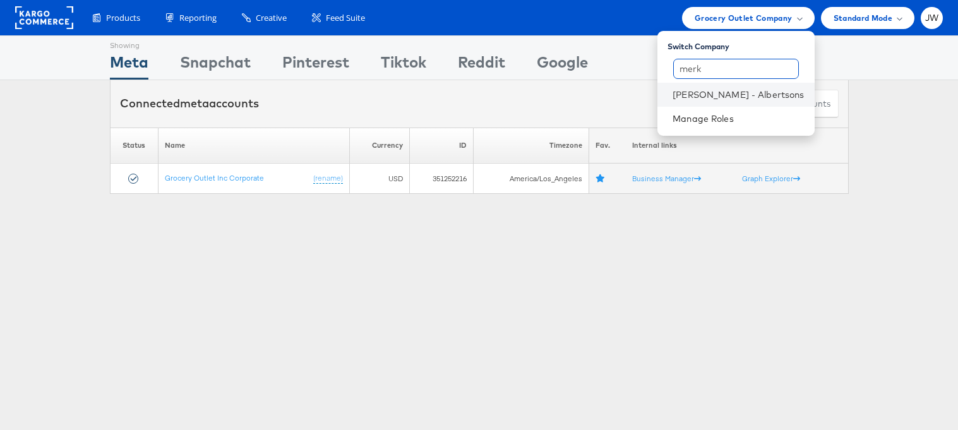
type input "merk"
click at [758, 102] on li "Merkle - Albertsons" at bounding box center [735, 95] width 157 height 24
click at [717, 93] on link "[PERSON_NAME] - Albertsons" at bounding box center [738, 94] width 131 height 13
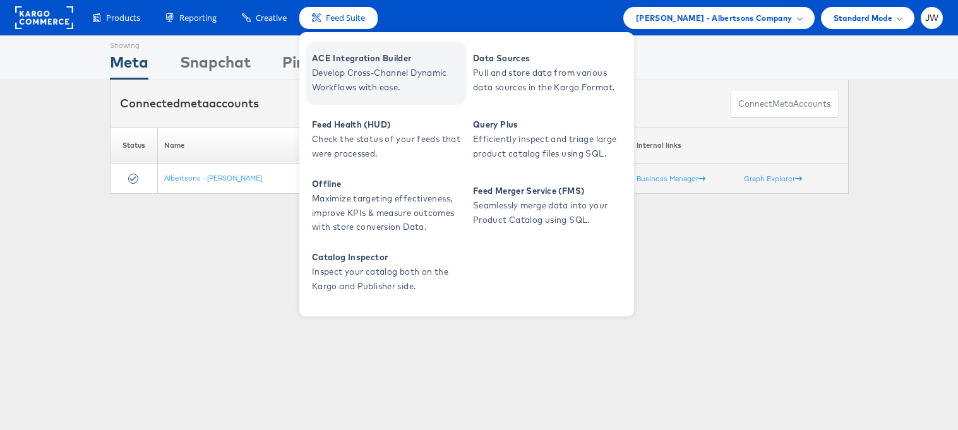
click at [333, 62] on span "ACE Integration Builder" at bounding box center [388, 58] width 152 height 15
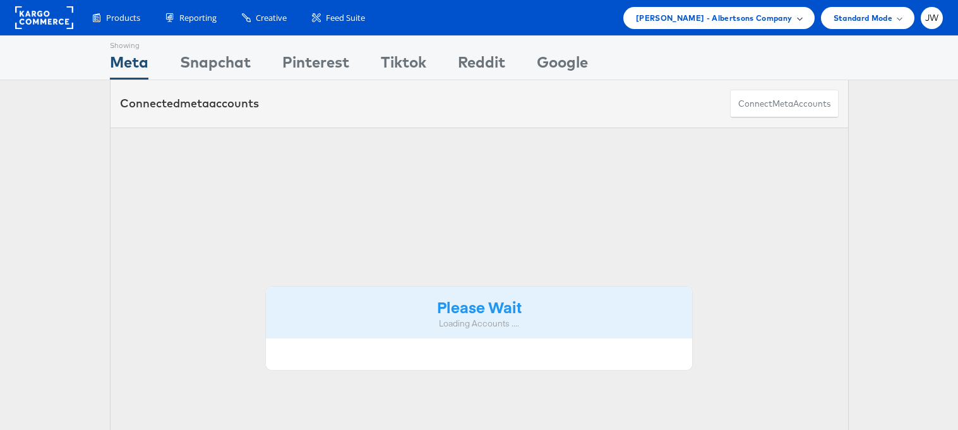
click at [748, 23] on span "[PERSON_NAME] - Albertsons Company" at bounding box center [714, 17] width 157 height 13
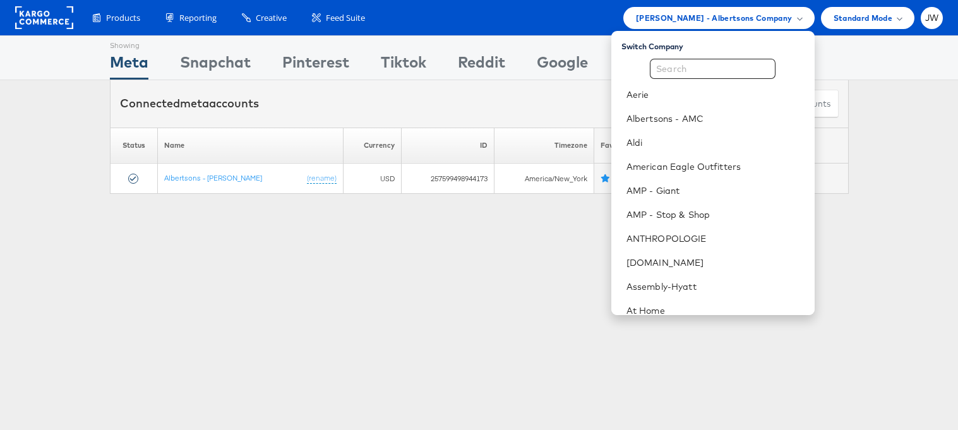
click at [706, 72] on input "text" at bounding box center [713, 69] width 126 height 20
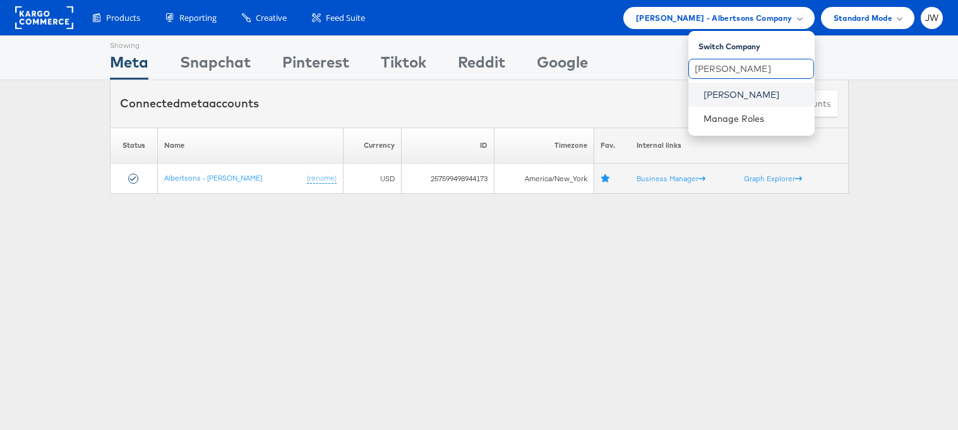
type input "[PERSON_NAME]"
click at [709, 96] on link "[PERSON_NAME]" at bounding box center [754, 94] width 101 height 13
